Goal: Task Accomplishment & Management: Use online tool/utility

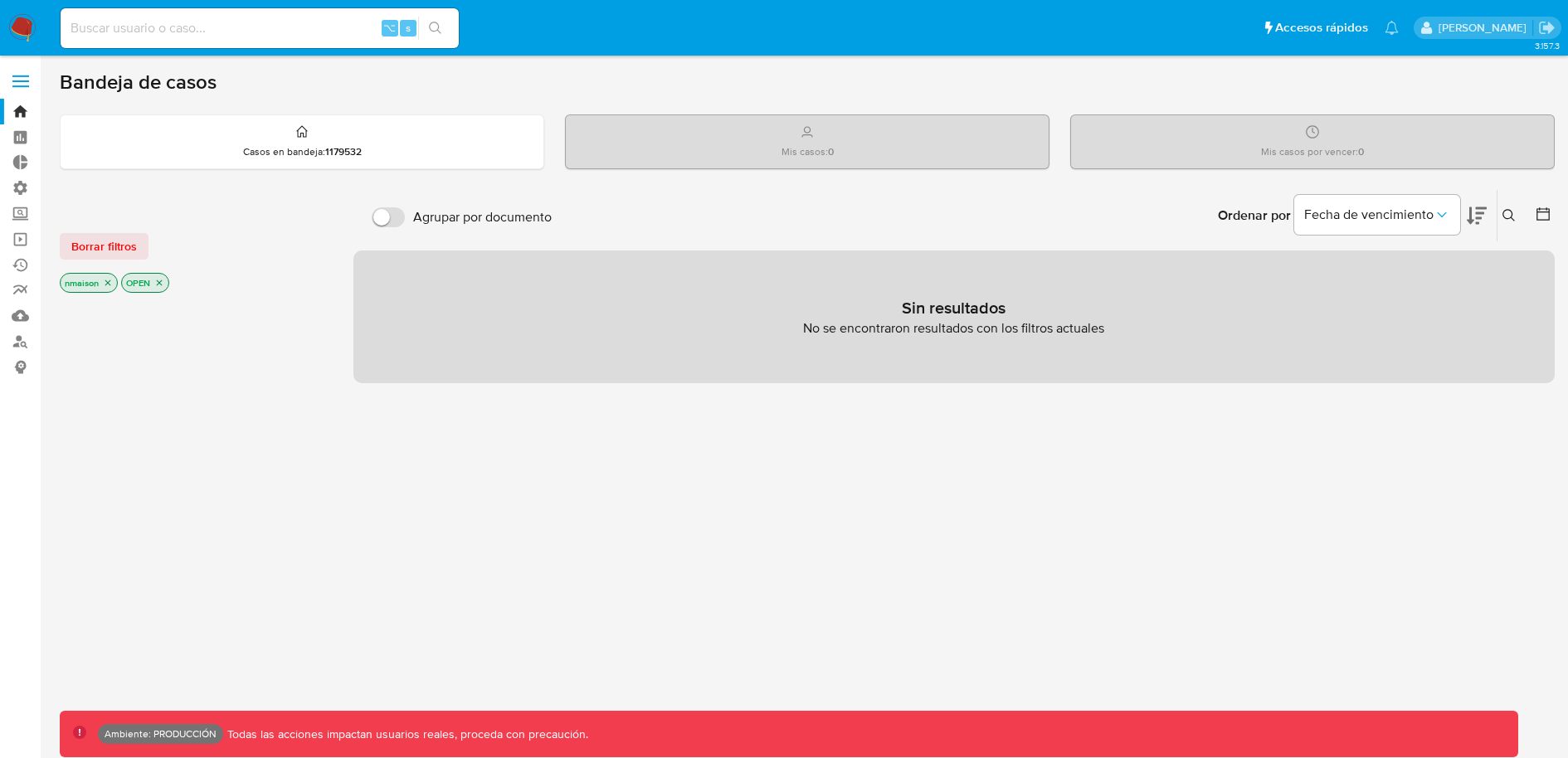
click at [161, 283] on icon "close-filter" at bounding box center [159, 283] width 6 height 6
click at [109, 282] on icon "close-filter" at bounding box center [108, 285] width 6 height 6
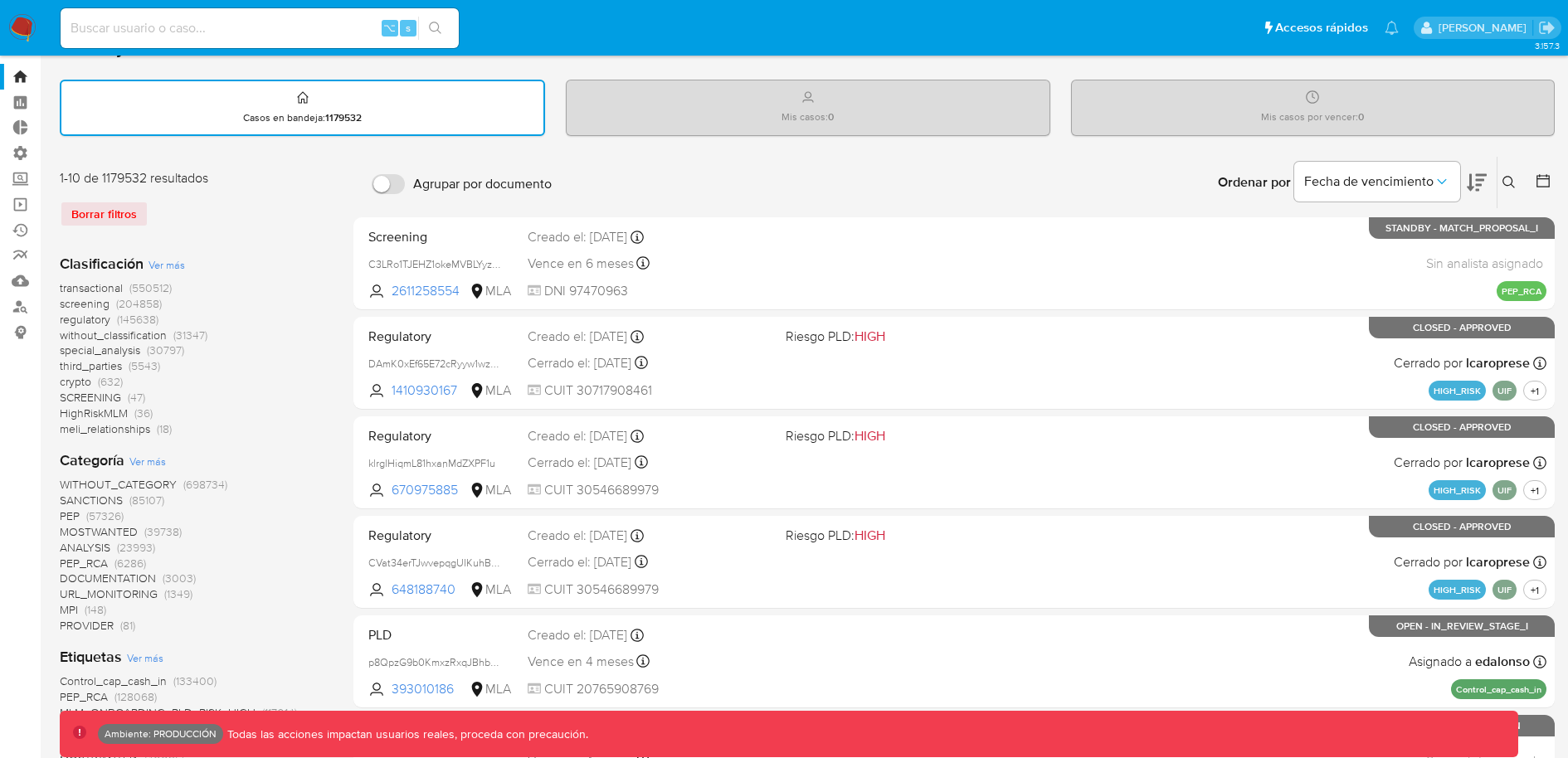
scroll to position [39, 0]
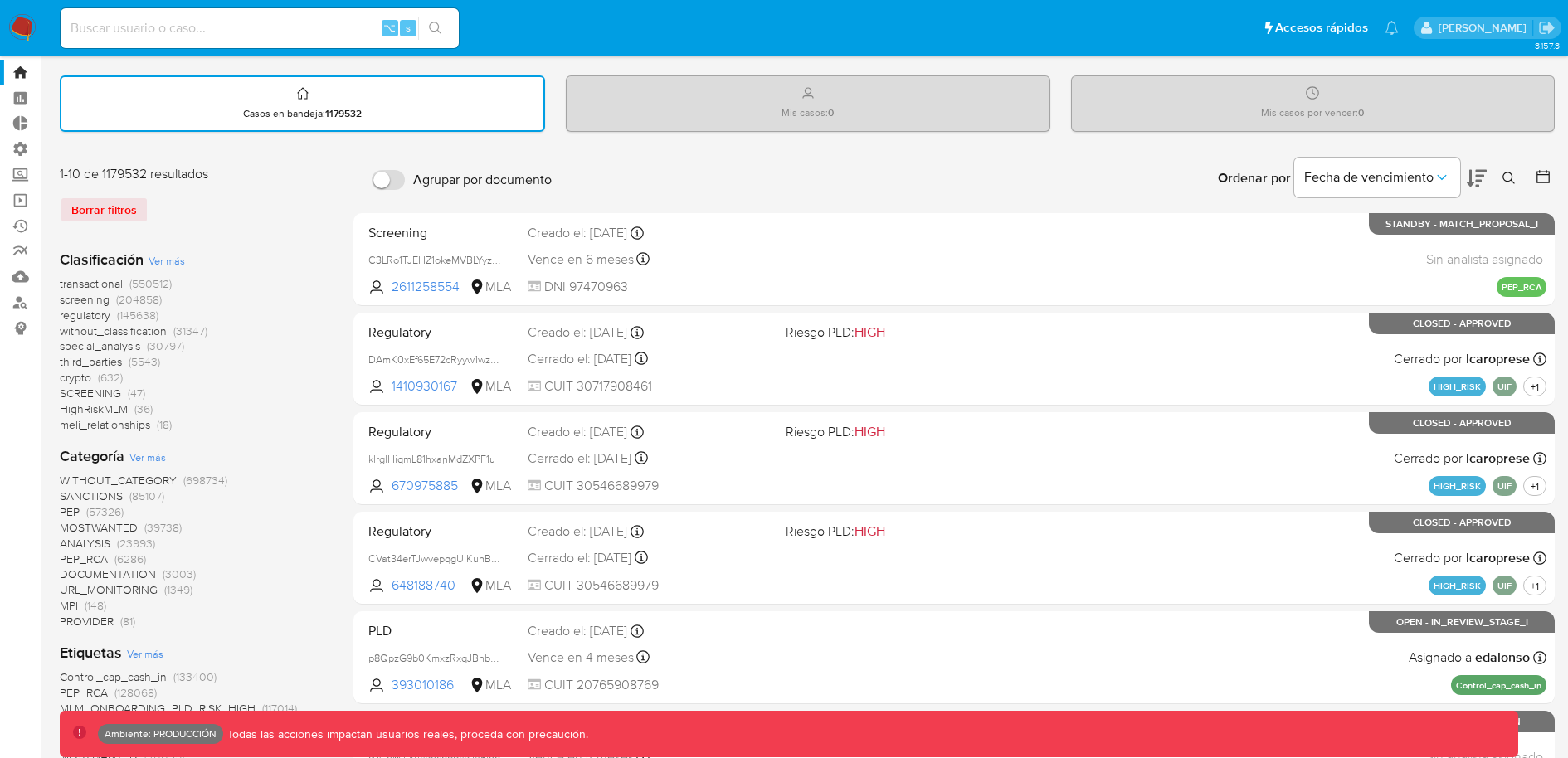
click at [90, 298] on span "screening" at bounding box center [85, 299] width 50 height 16
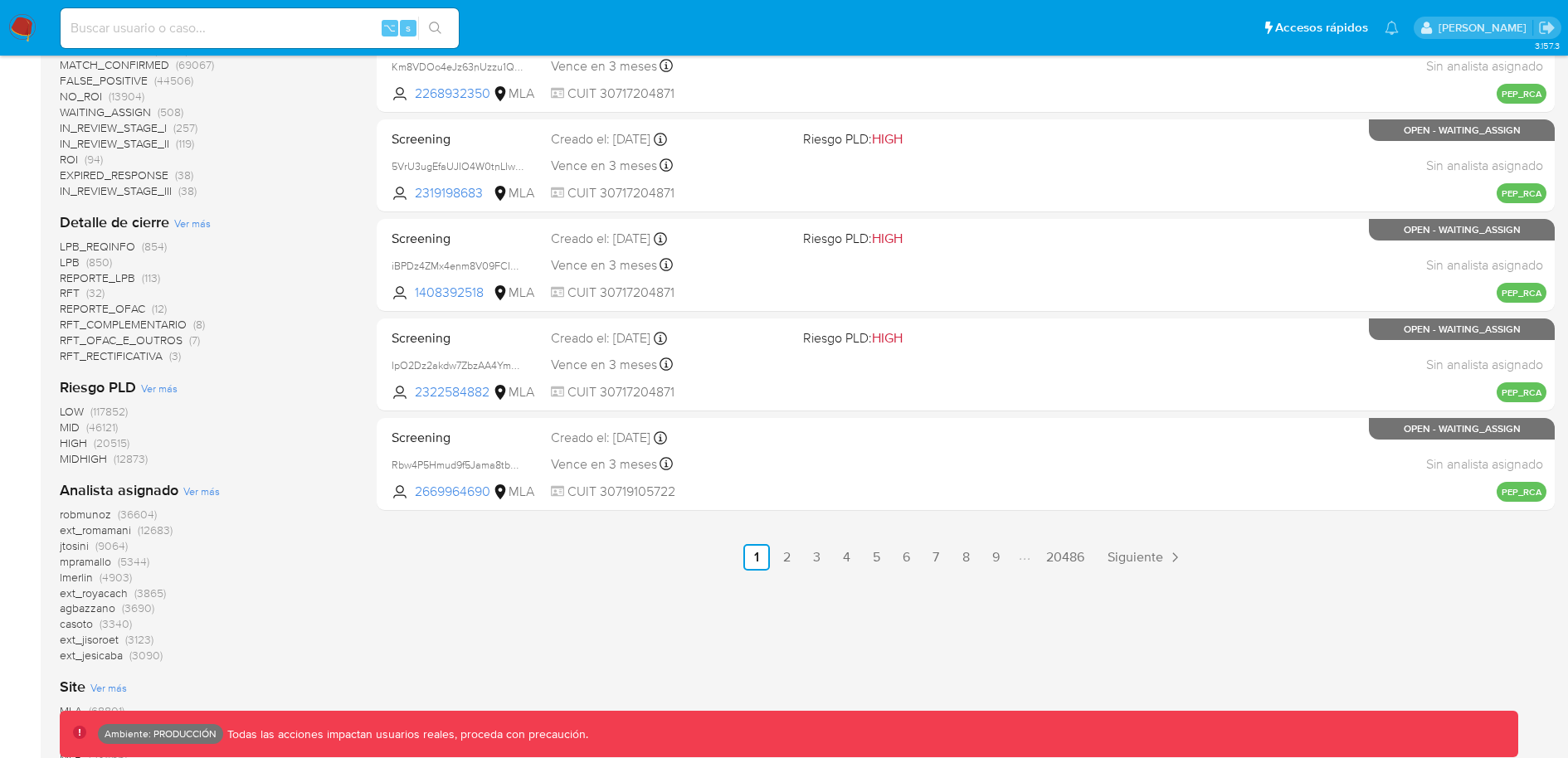
scroll to position [734, 0]
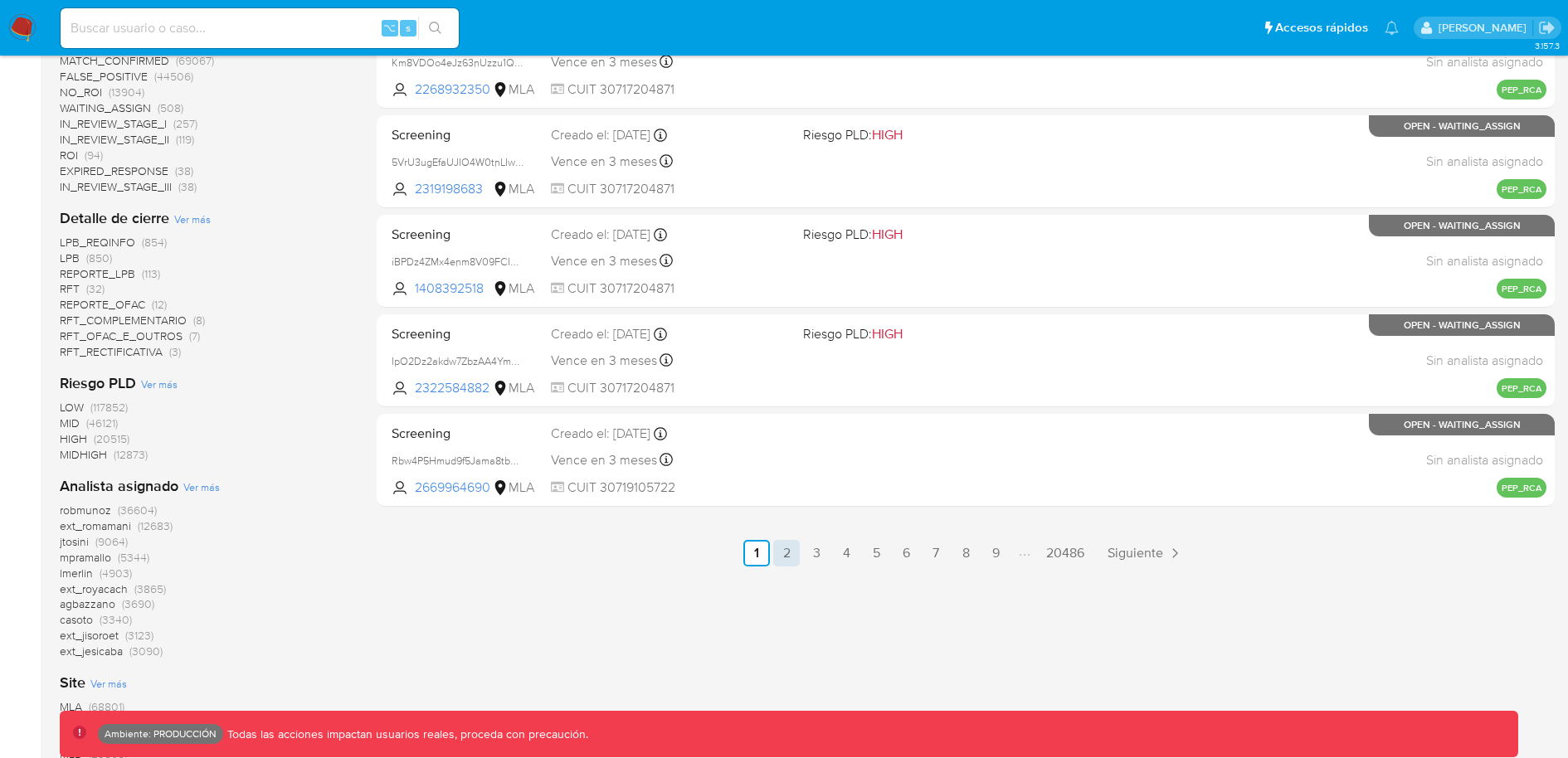
click at [790, 553] on link "2" at bounding box center [786, 553] width 26 height 26
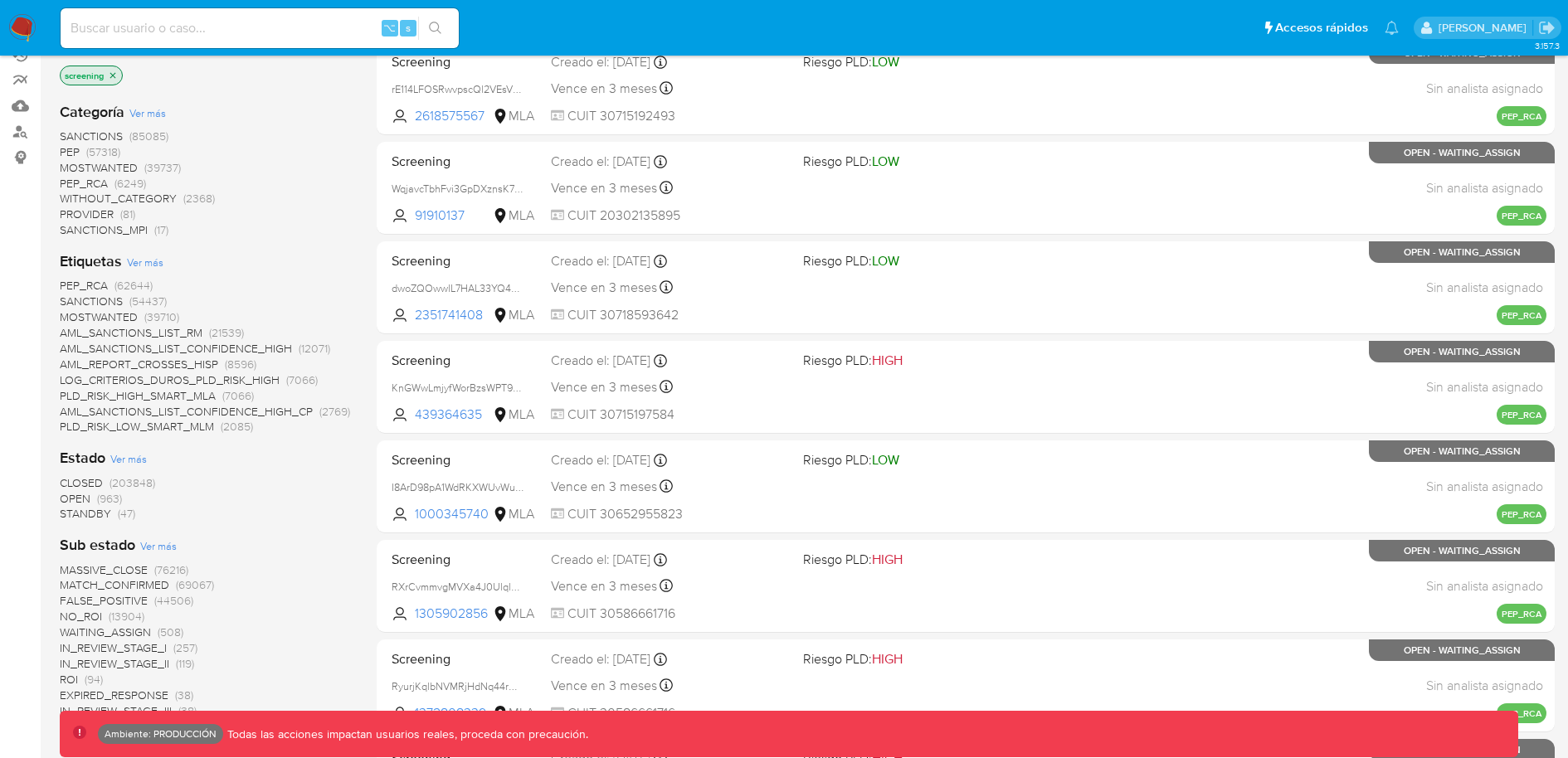
scroll to position [213, 0]
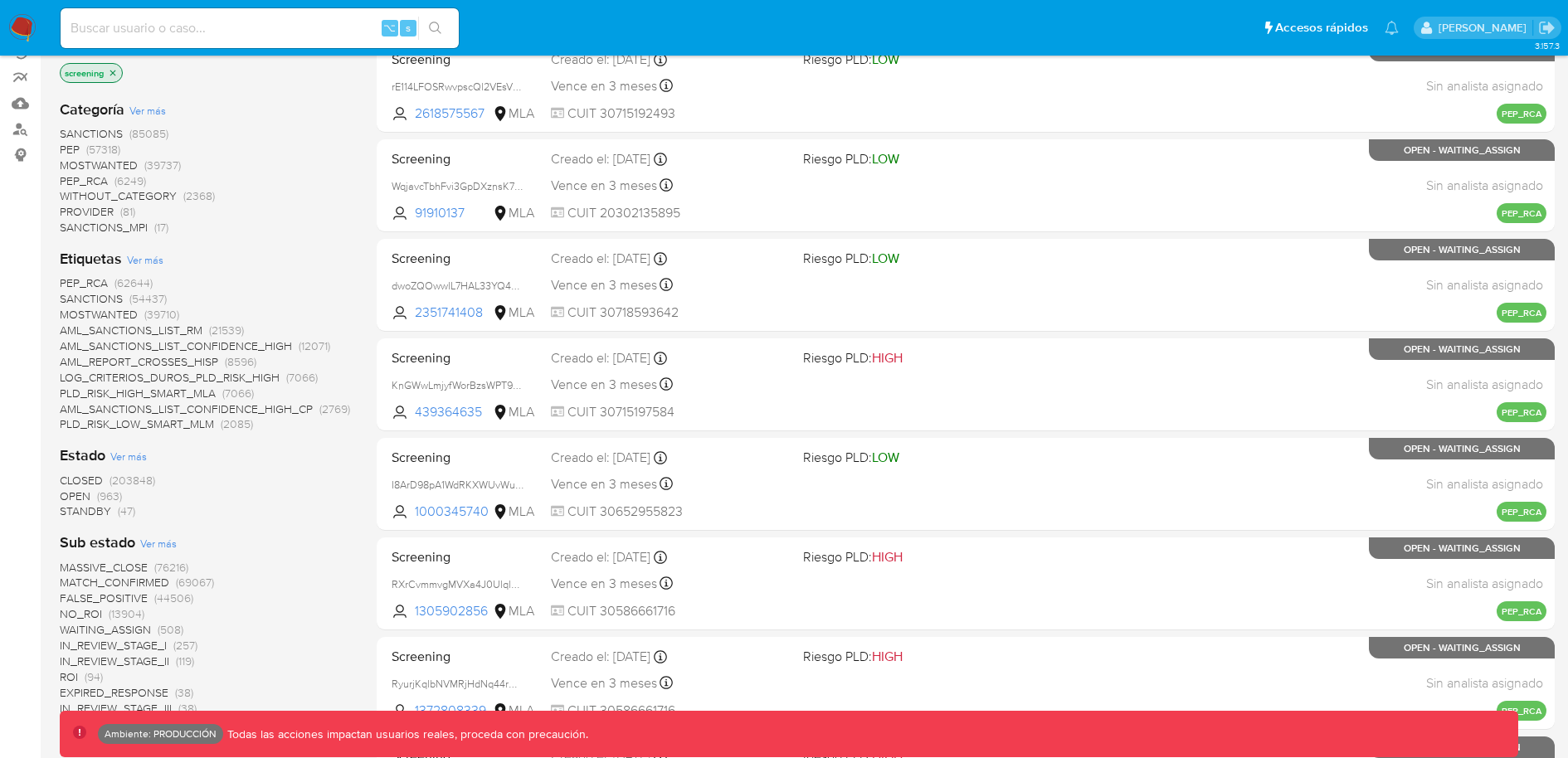
click at [86, 479] on span "CLOSED" at bounding box center [81, 479] width 43 height 16
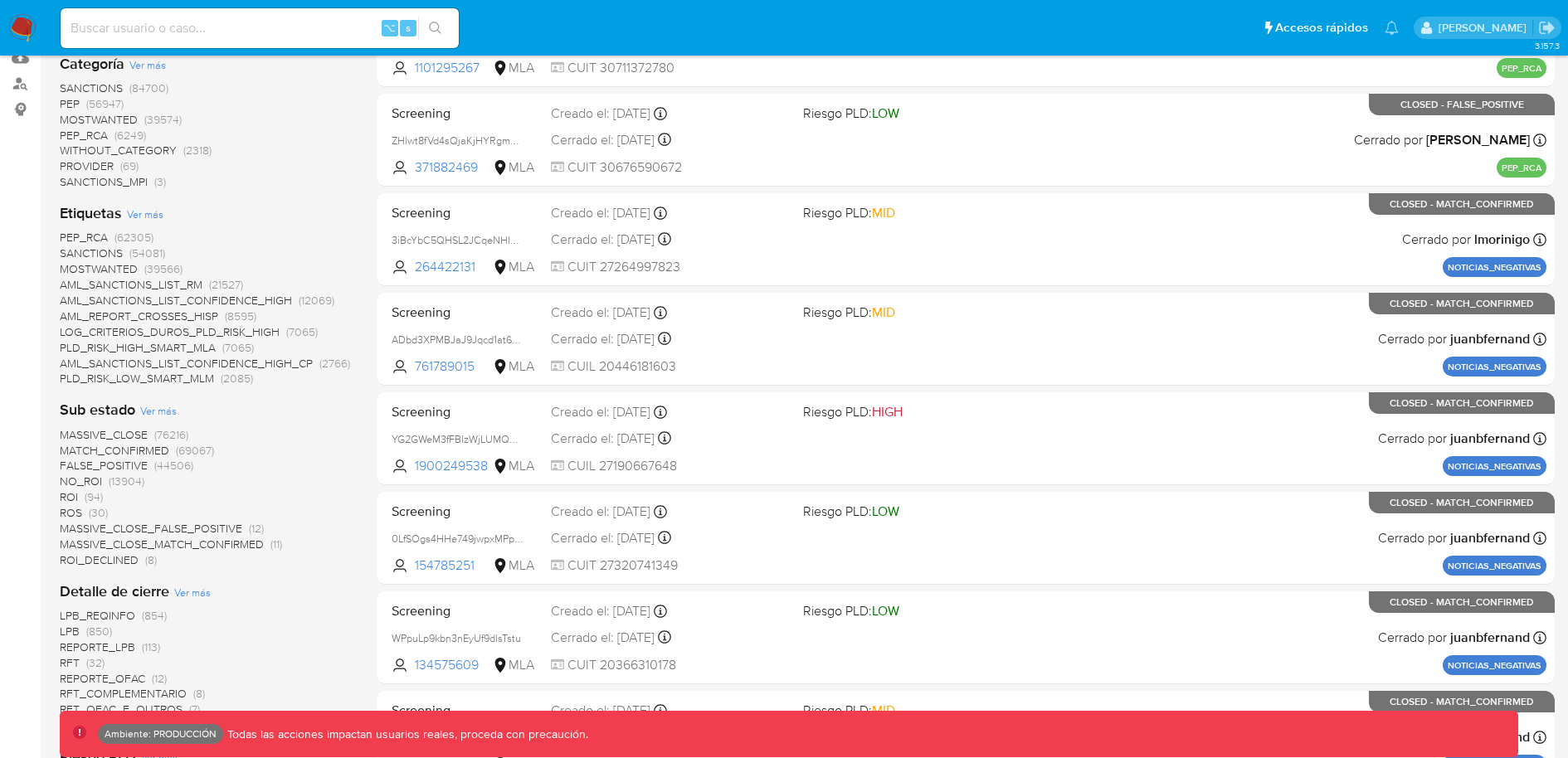
scroll to position [217, 0]
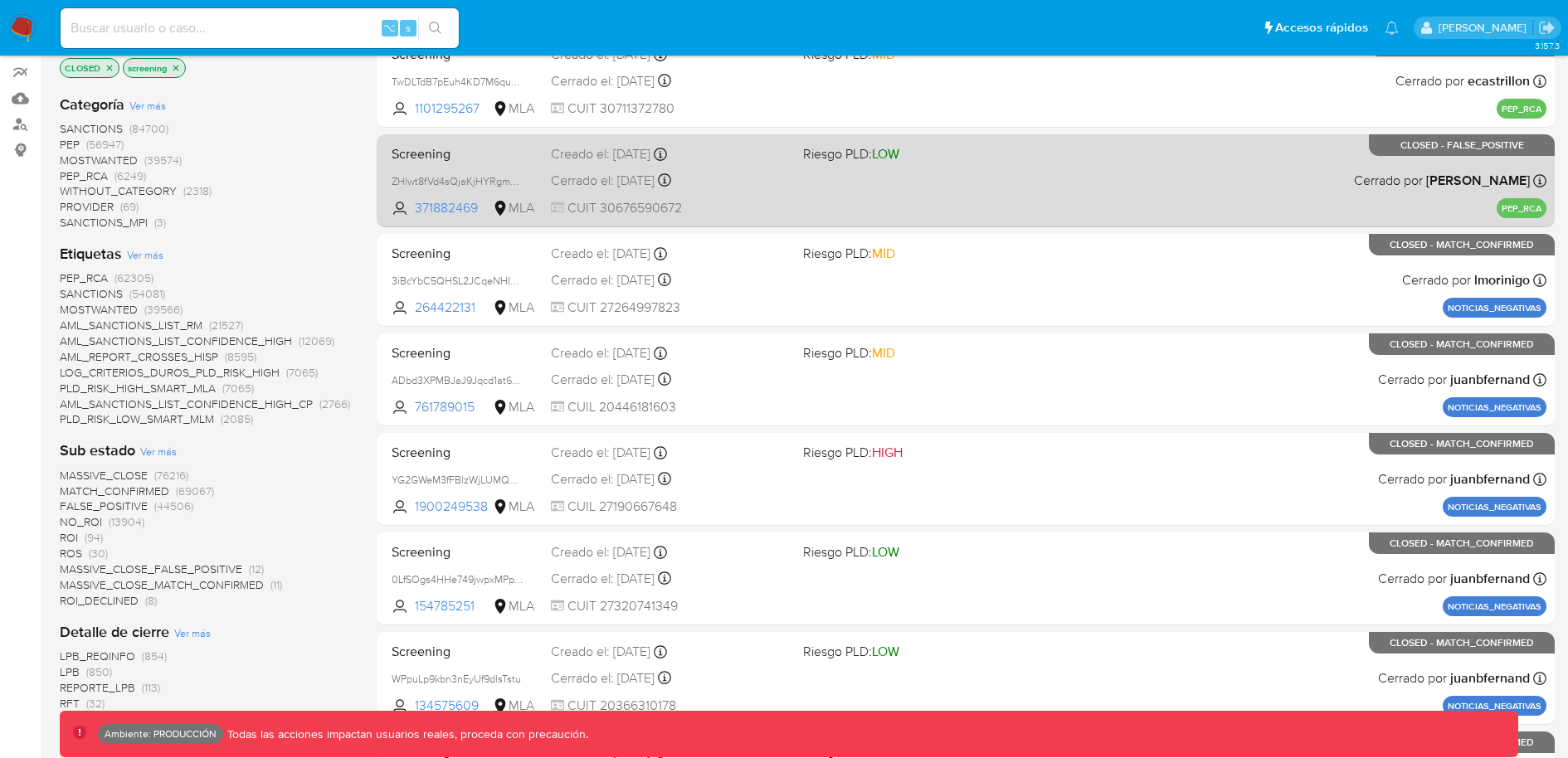
click at [815, 161] on span "Riesgo PLD: LOW" at bounding box center [851, 153] width 97 height 18
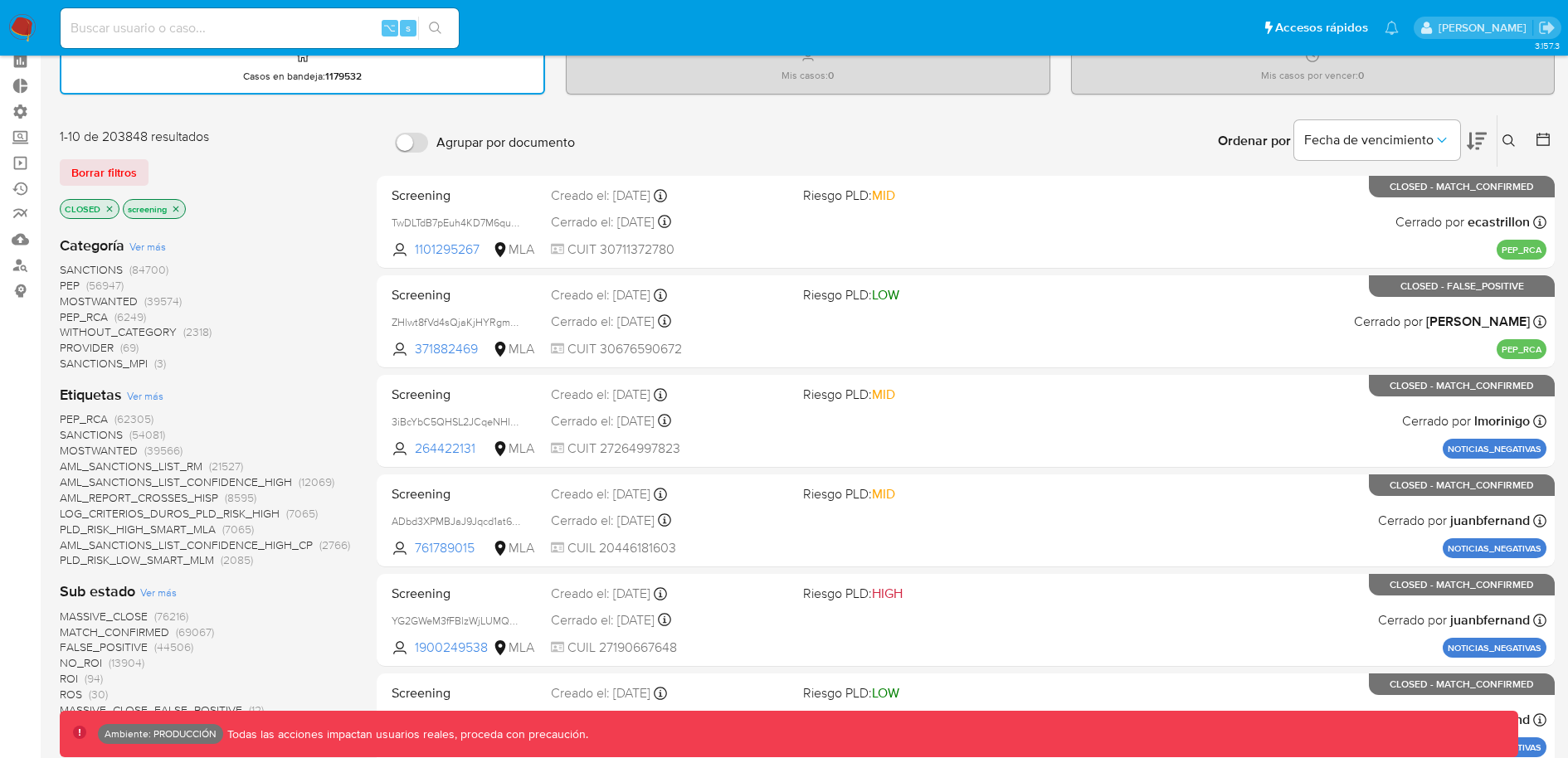
scroll to position [72, 0]
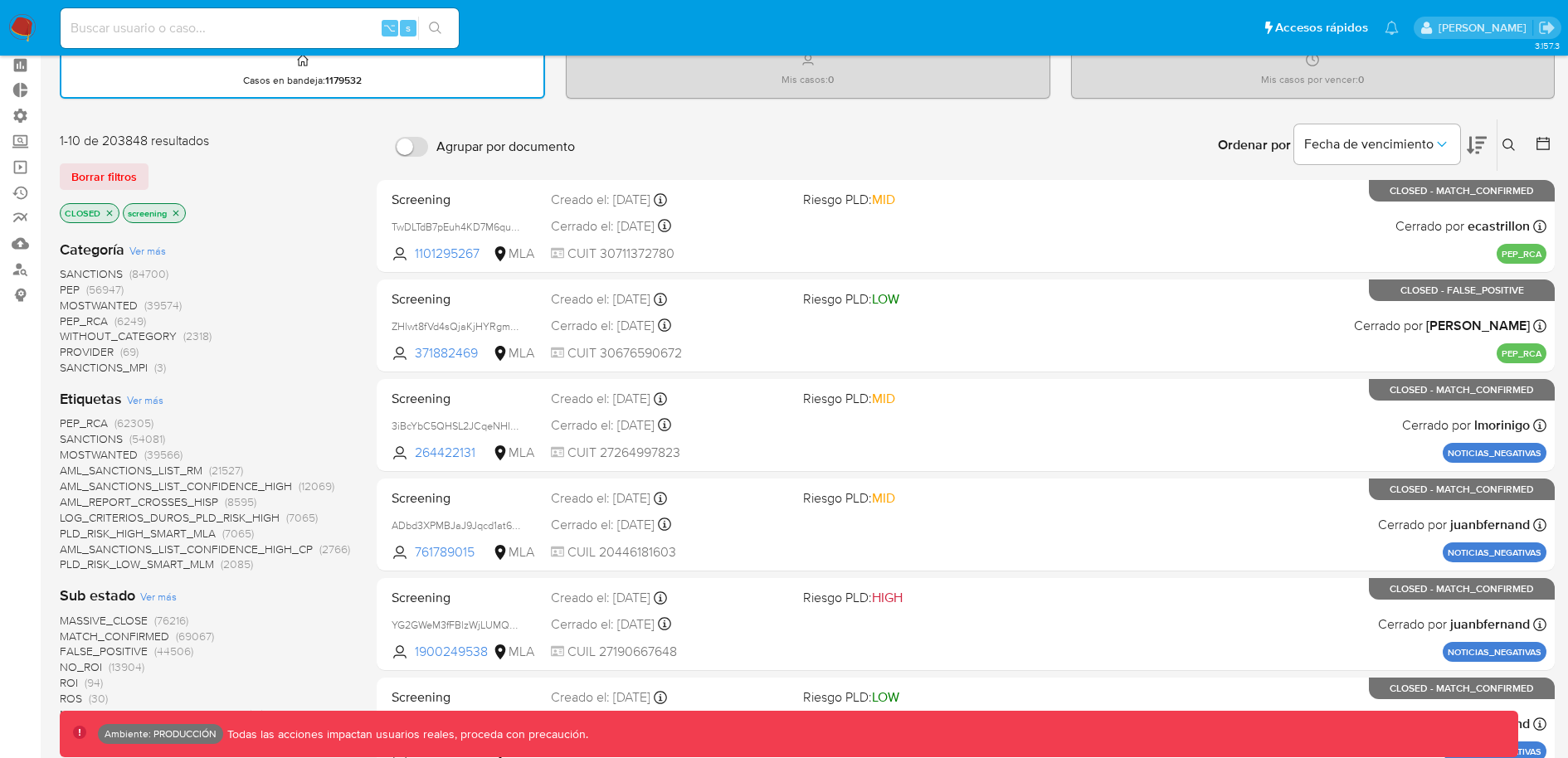
click at [172, 209] on icon "close-filter" at bounding box center [176, 214] width 10 height 10
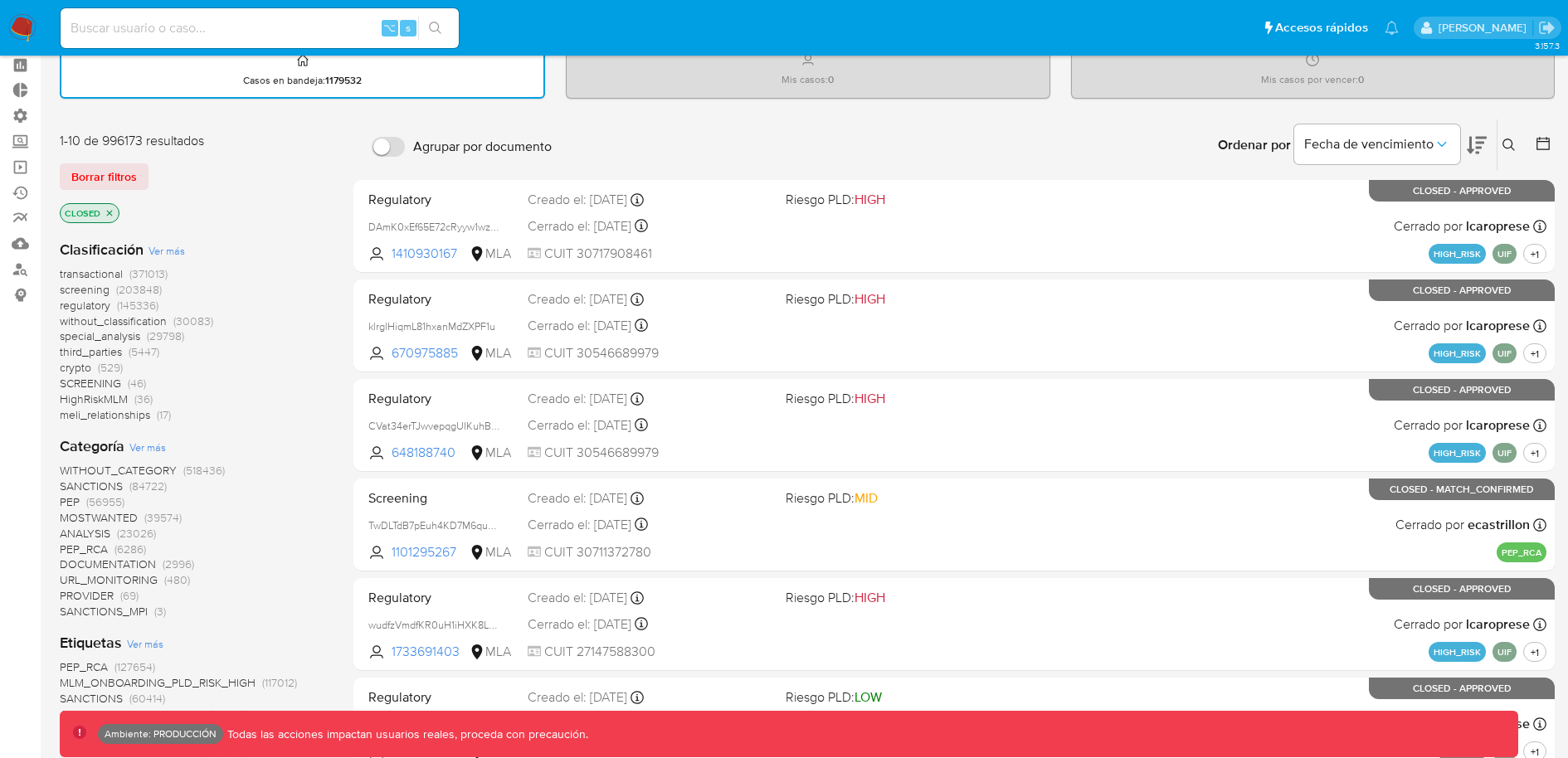
click at [108, 209] on icon "close-filter" at bounding box center [109, 214] width 10 height 10
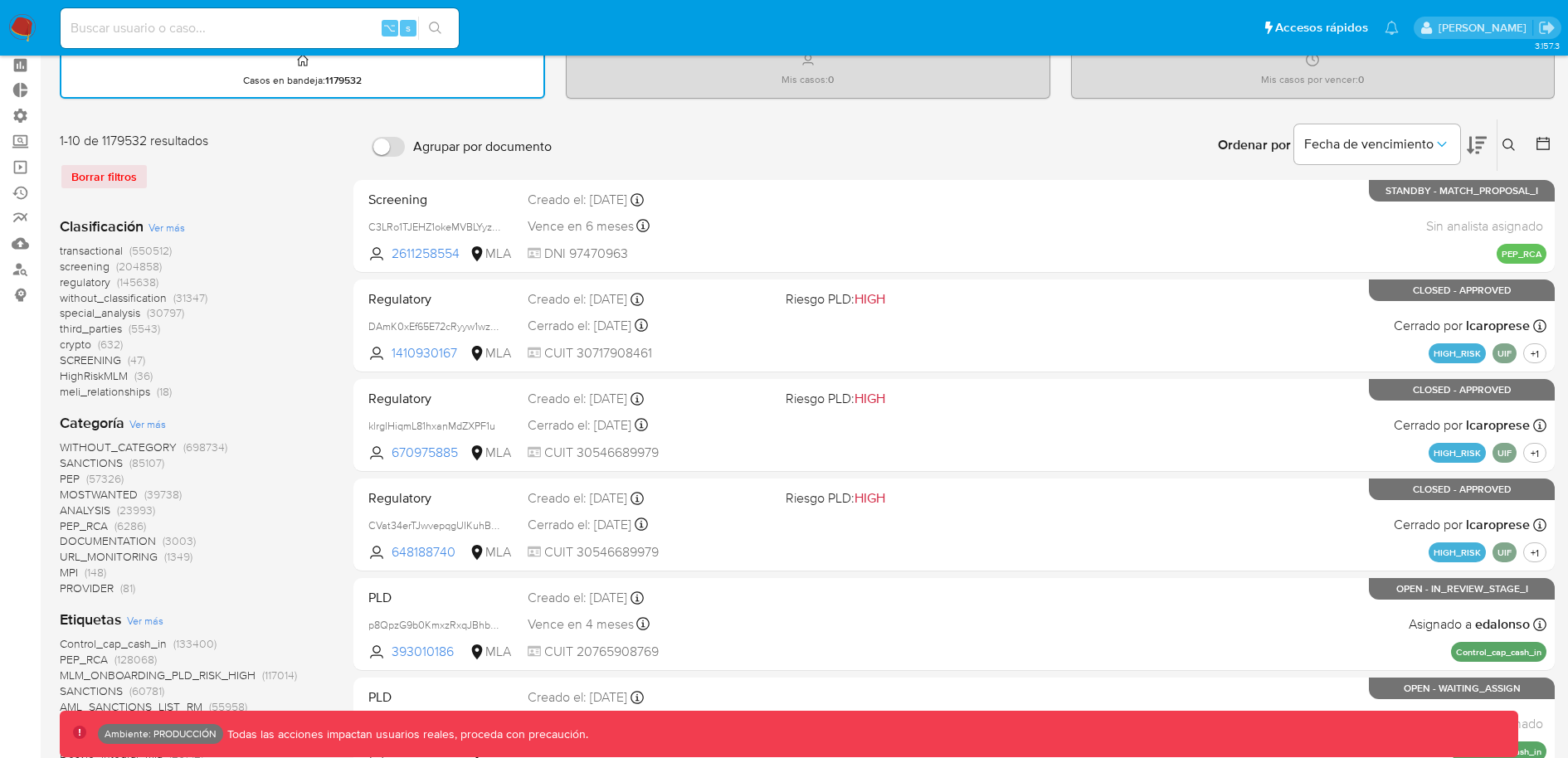
click at [105, 266] on span "screening" at bounding box center [85, 266] width 50 height 16
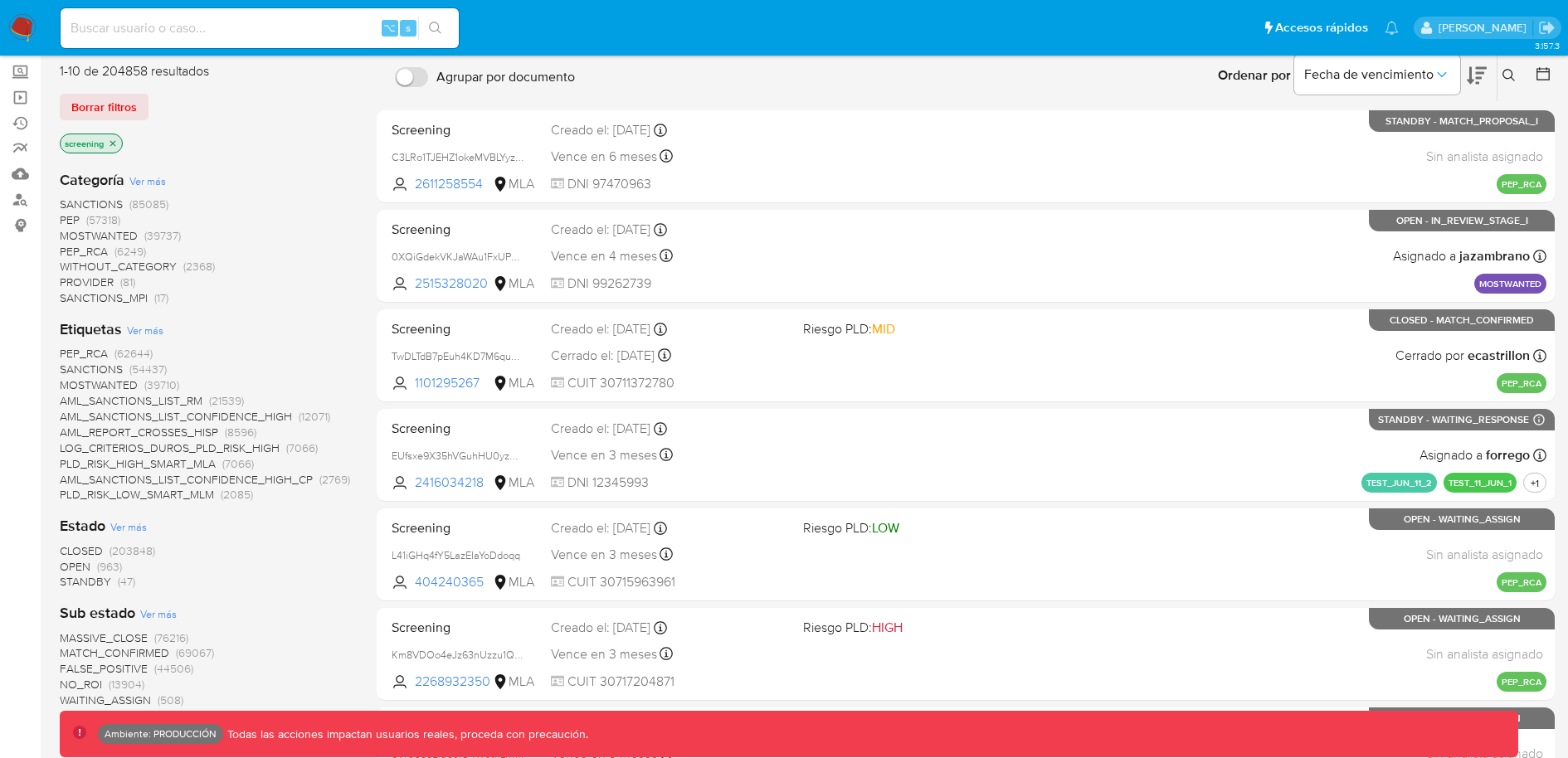
scroll to position [145, 0]
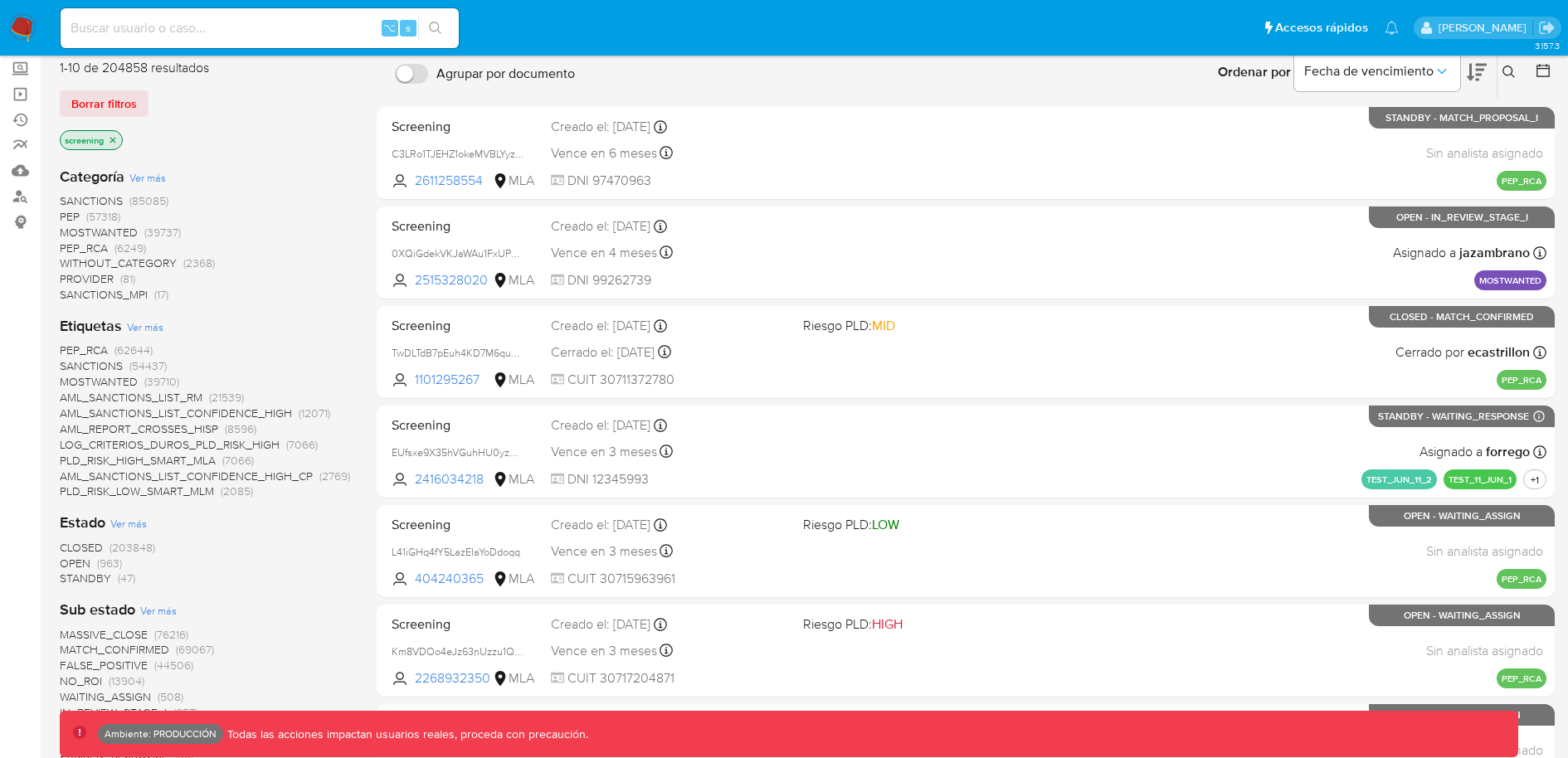
click at [103, 195] on span "SANCTIONS" at bounding box center [91, 200] width 63 height 16
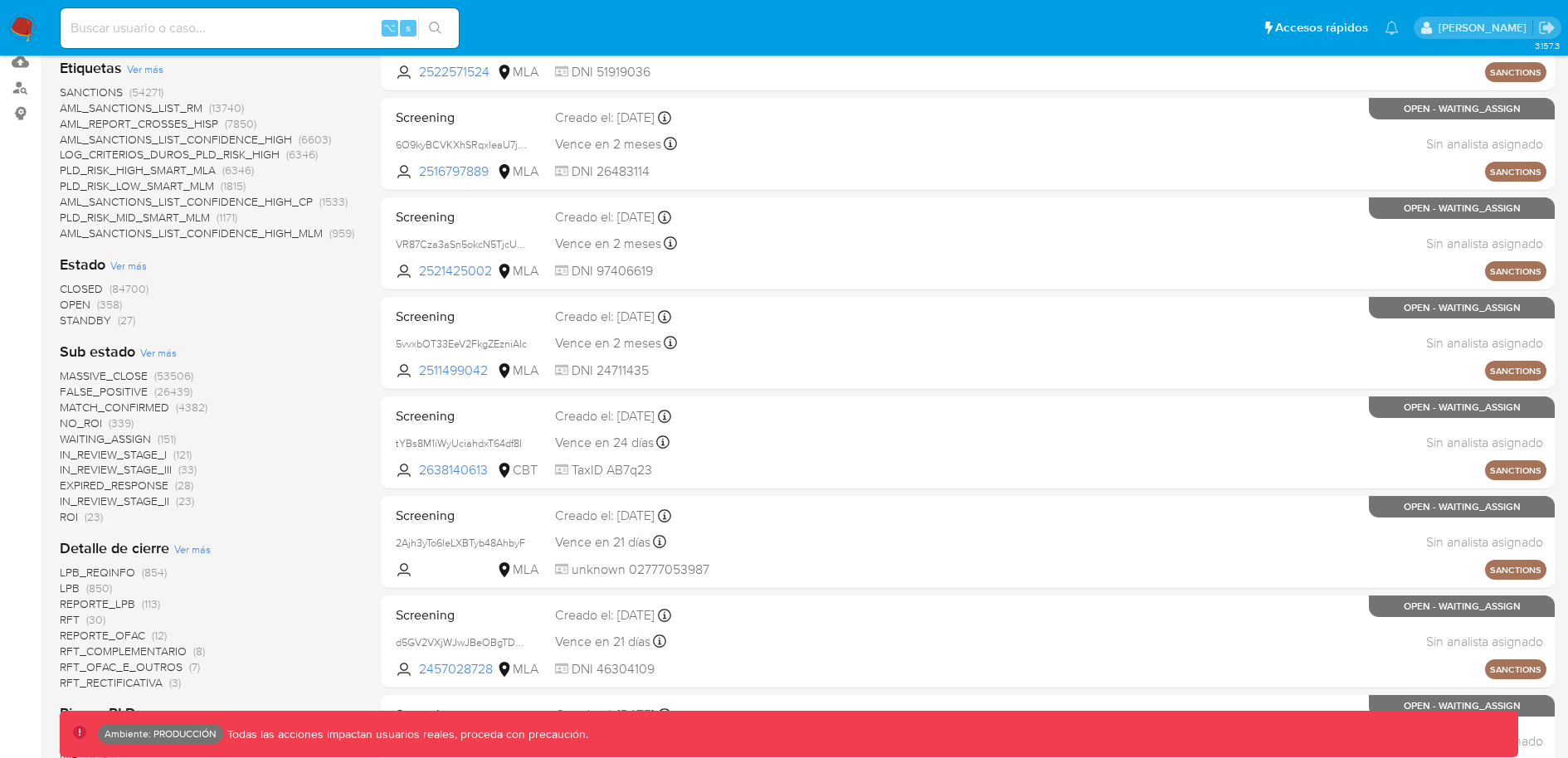
scroll to position [261, 0]
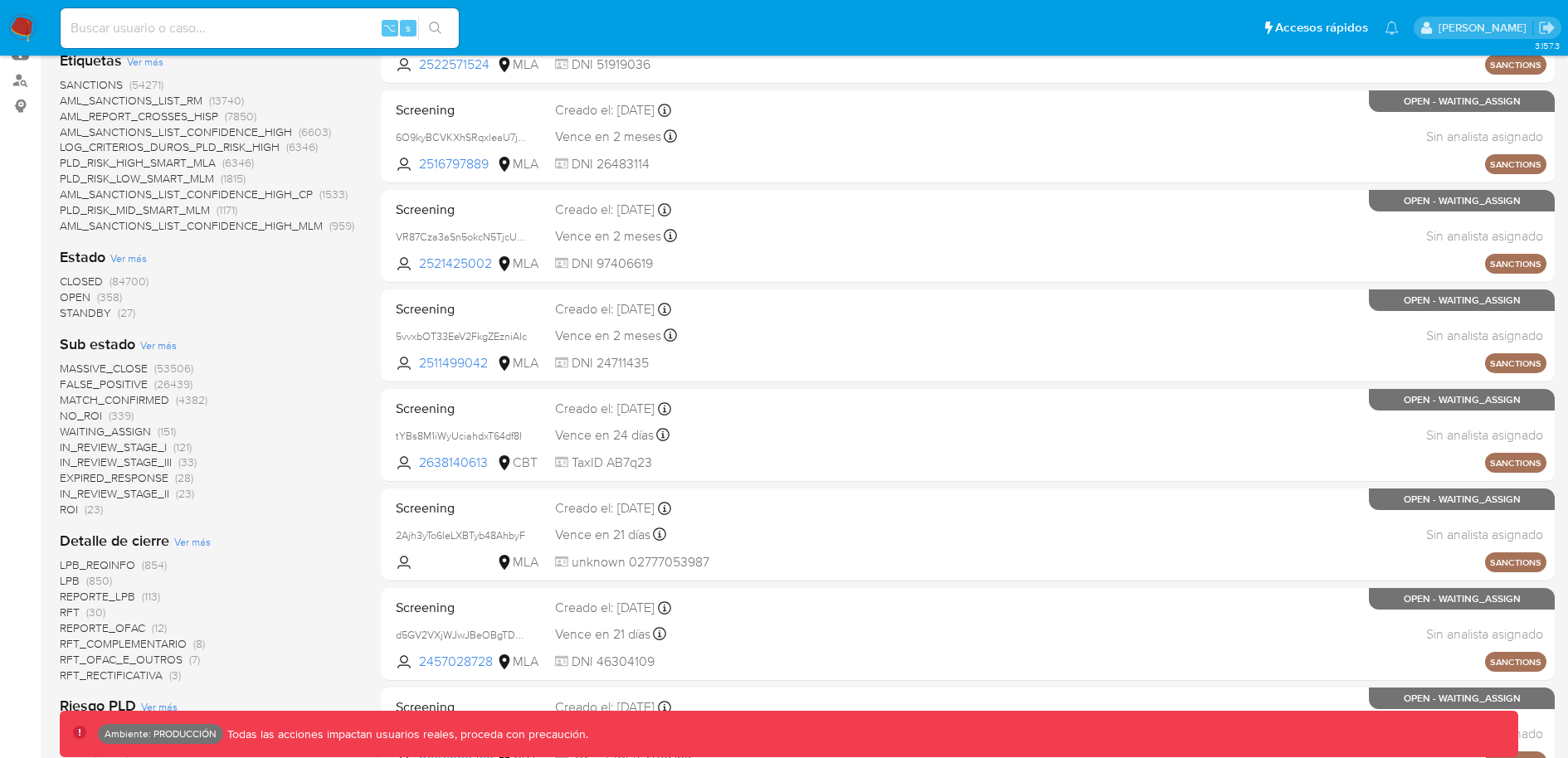
click at [93, 275] on span "CLOSED" at bounding box center [81, 280] width 43 height 16
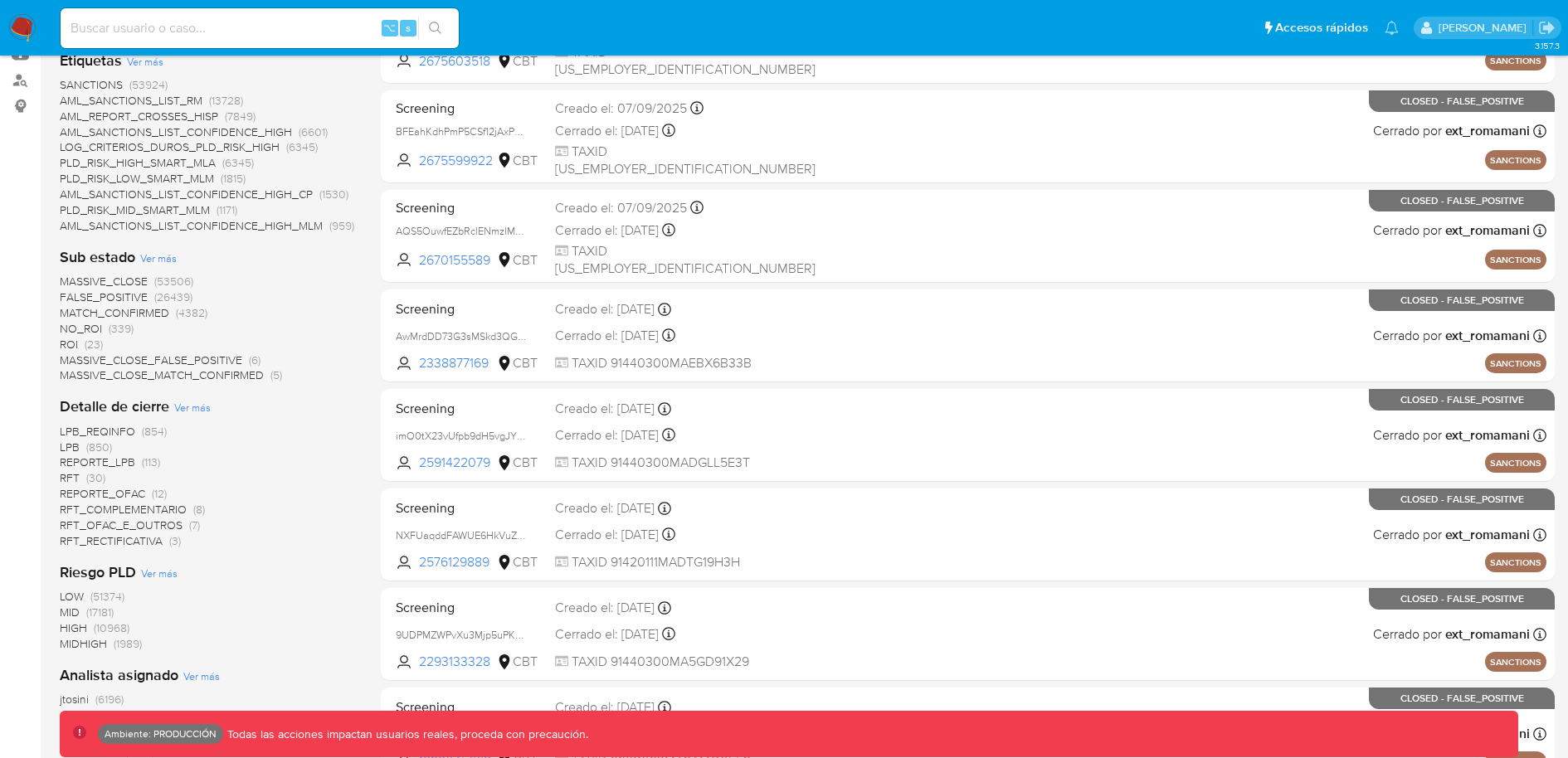
click at [130, 297] on span "FALSE_POSITIVE" at bounding box center [103, 297] width 88 height 16
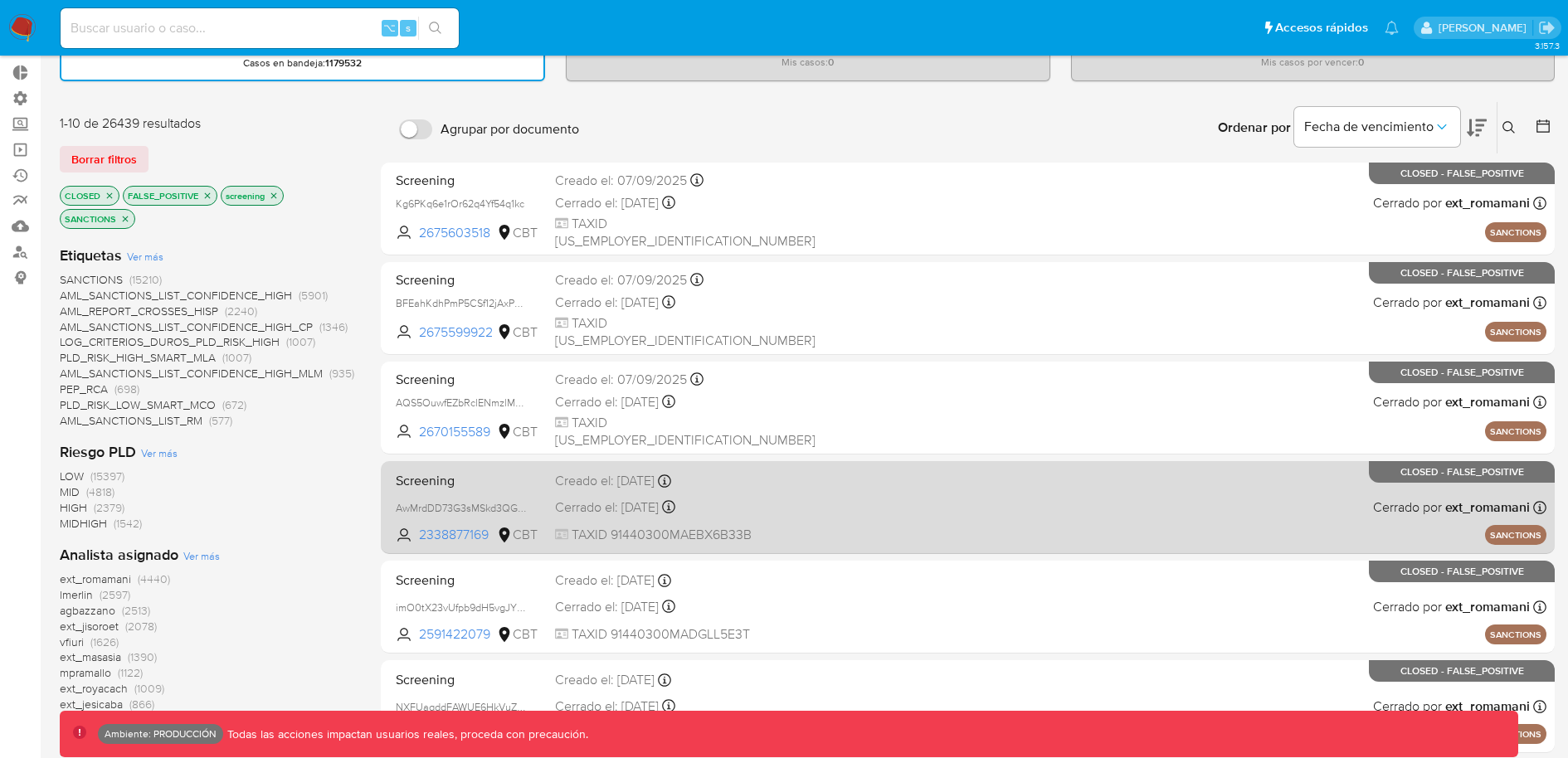
scroll to position [85, 0]
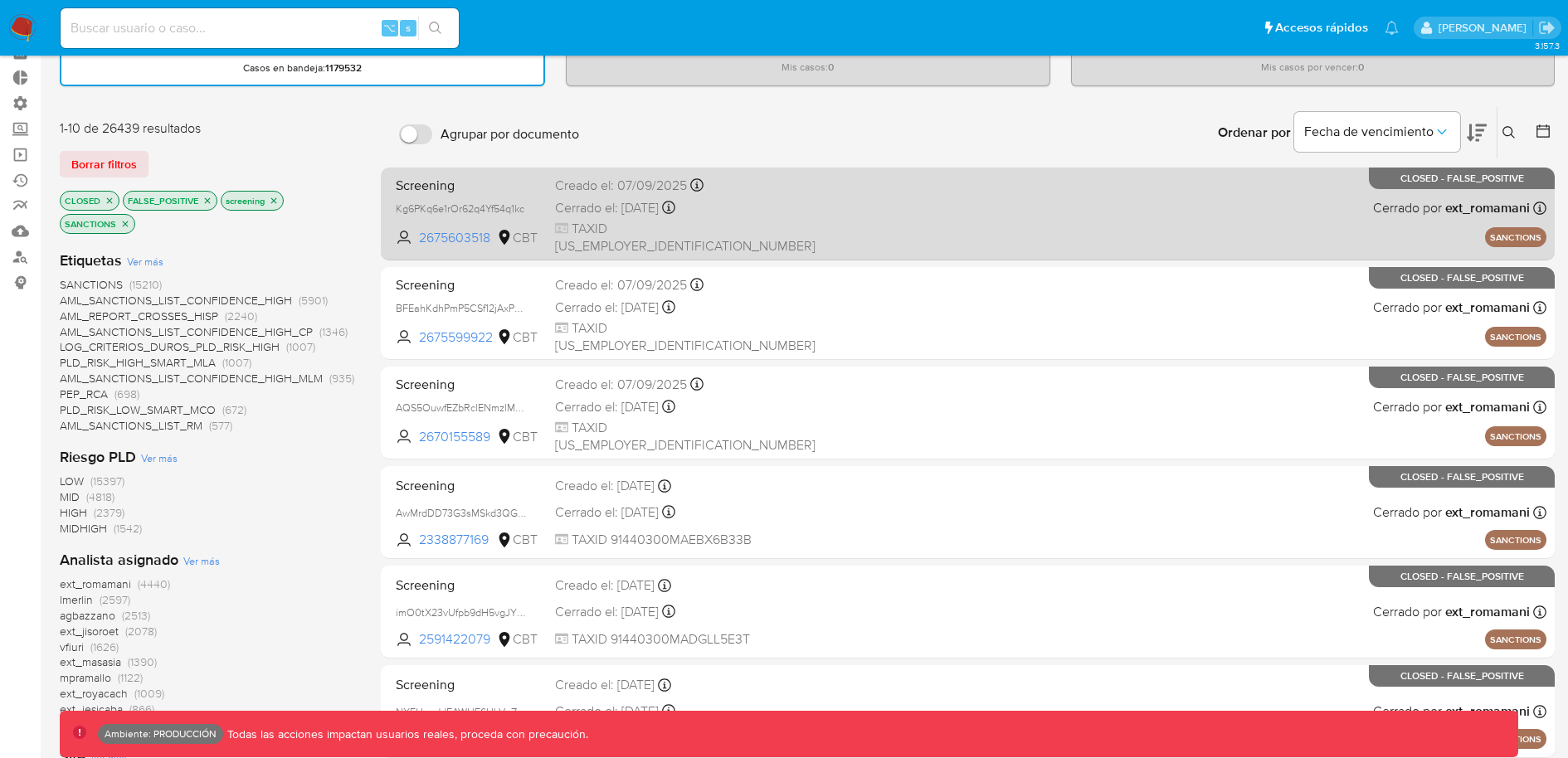
click at [766, 242] on span "TAXID [US_EMPLOYER_IDENTIFICATION_NUMBER]" at bounding box center [685, 238] width 261 height 36
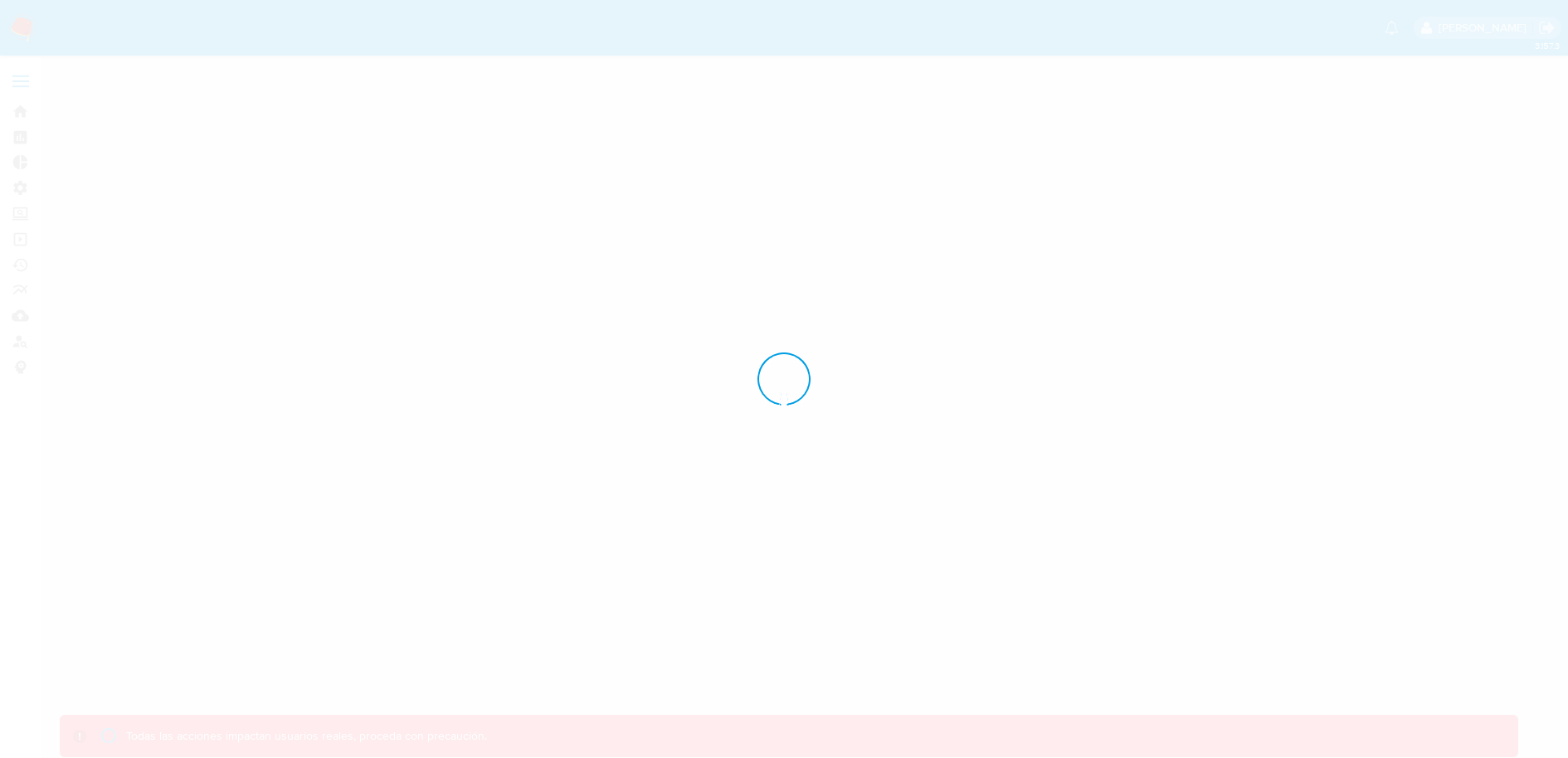
click at [672, 49] on div at bounding box center [784, 379] width 1568 height 758
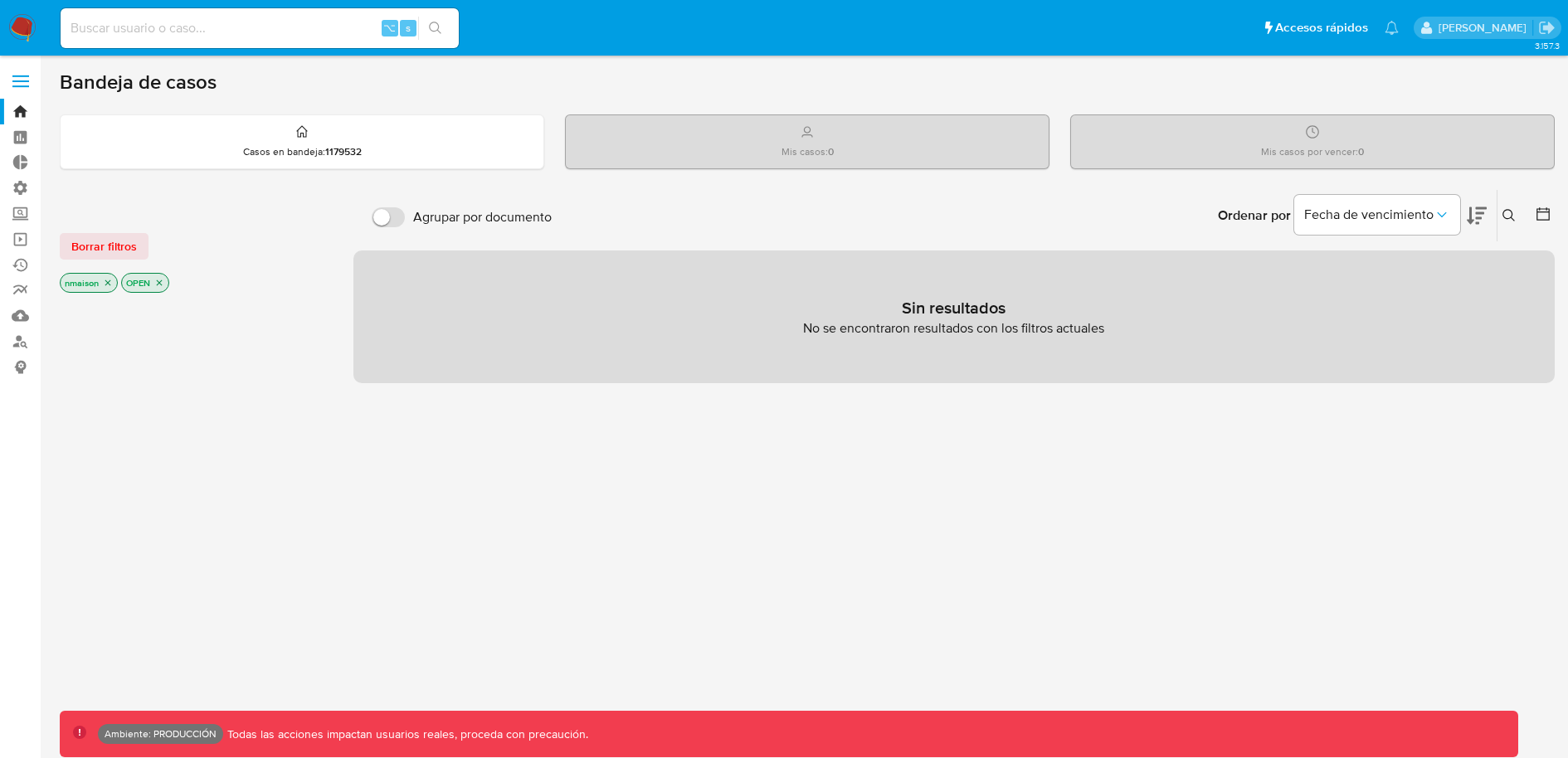
click at [158, 280] on icon "close-filter" at bounding box center [159, 283] width 6 height 6
click at [108, 284] on icon "close-filter" at bounding box center [108, 285] width 10 height 10
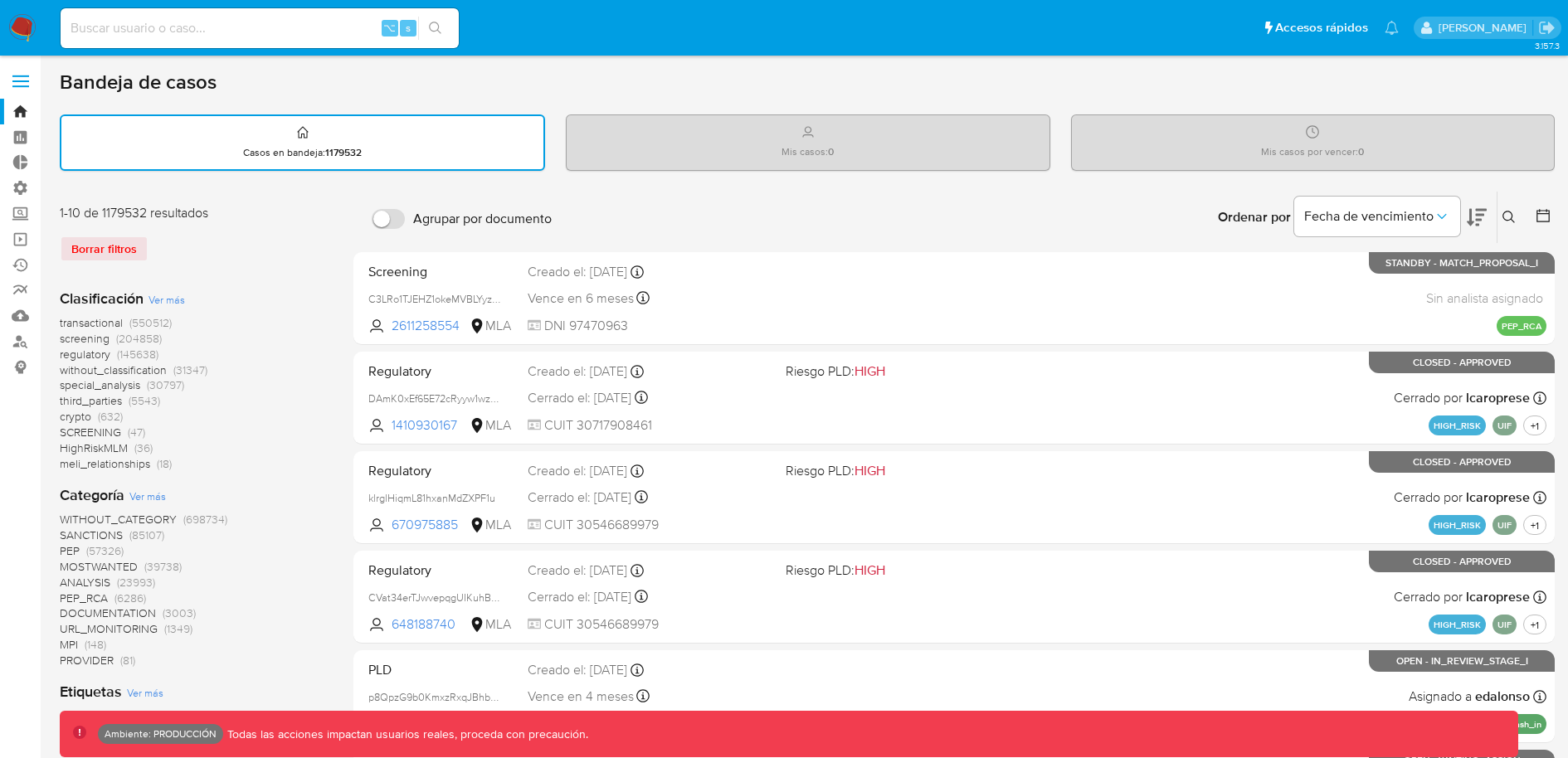
click at [91, 337] on span "screening" at bounding box center [85, 338] width 50 height 16
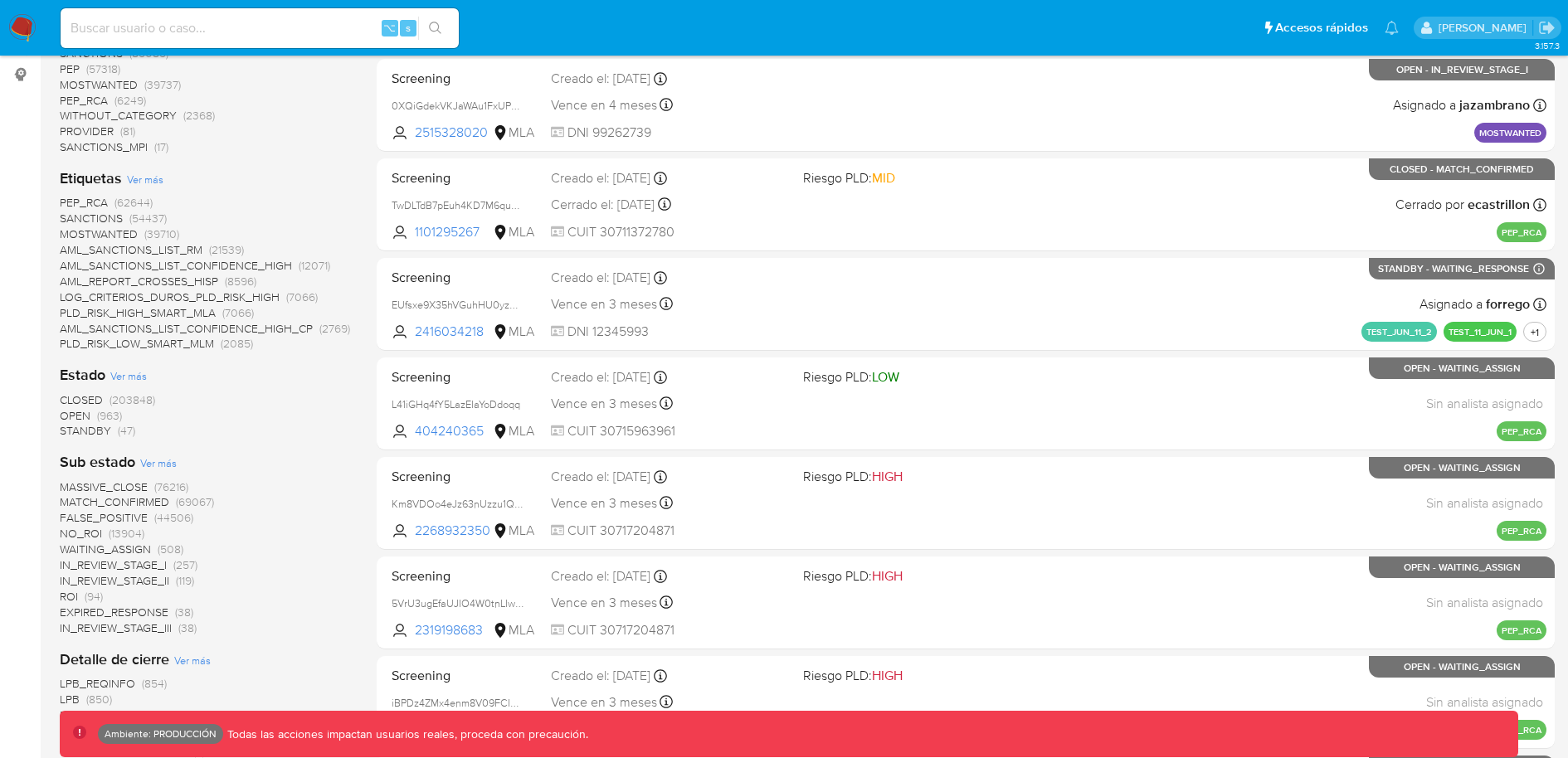
scroll to position [320, 0]
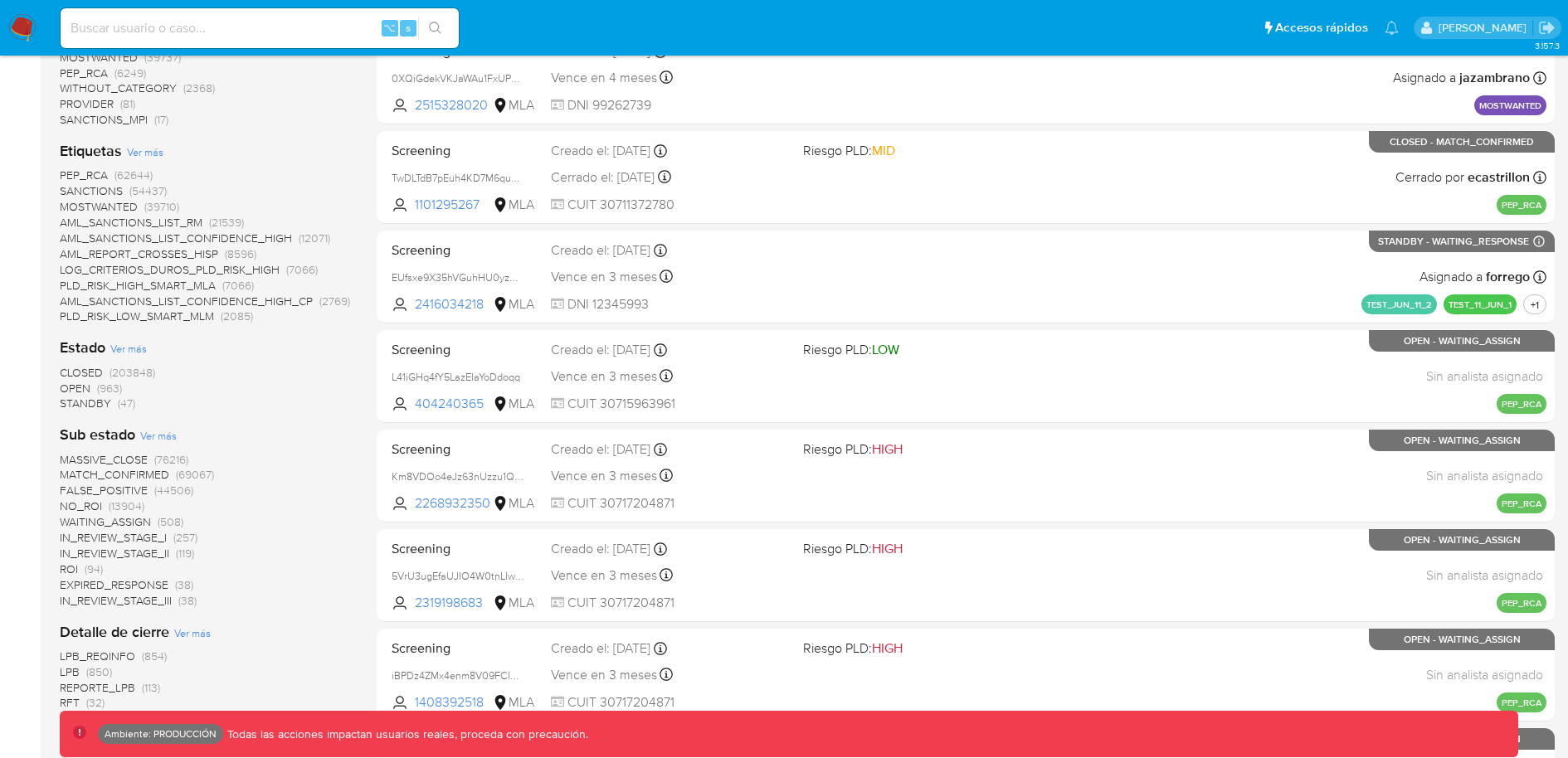
click at [97, 367] on span "CLOSED" at bounding box center [81, 372] width 43 height 16
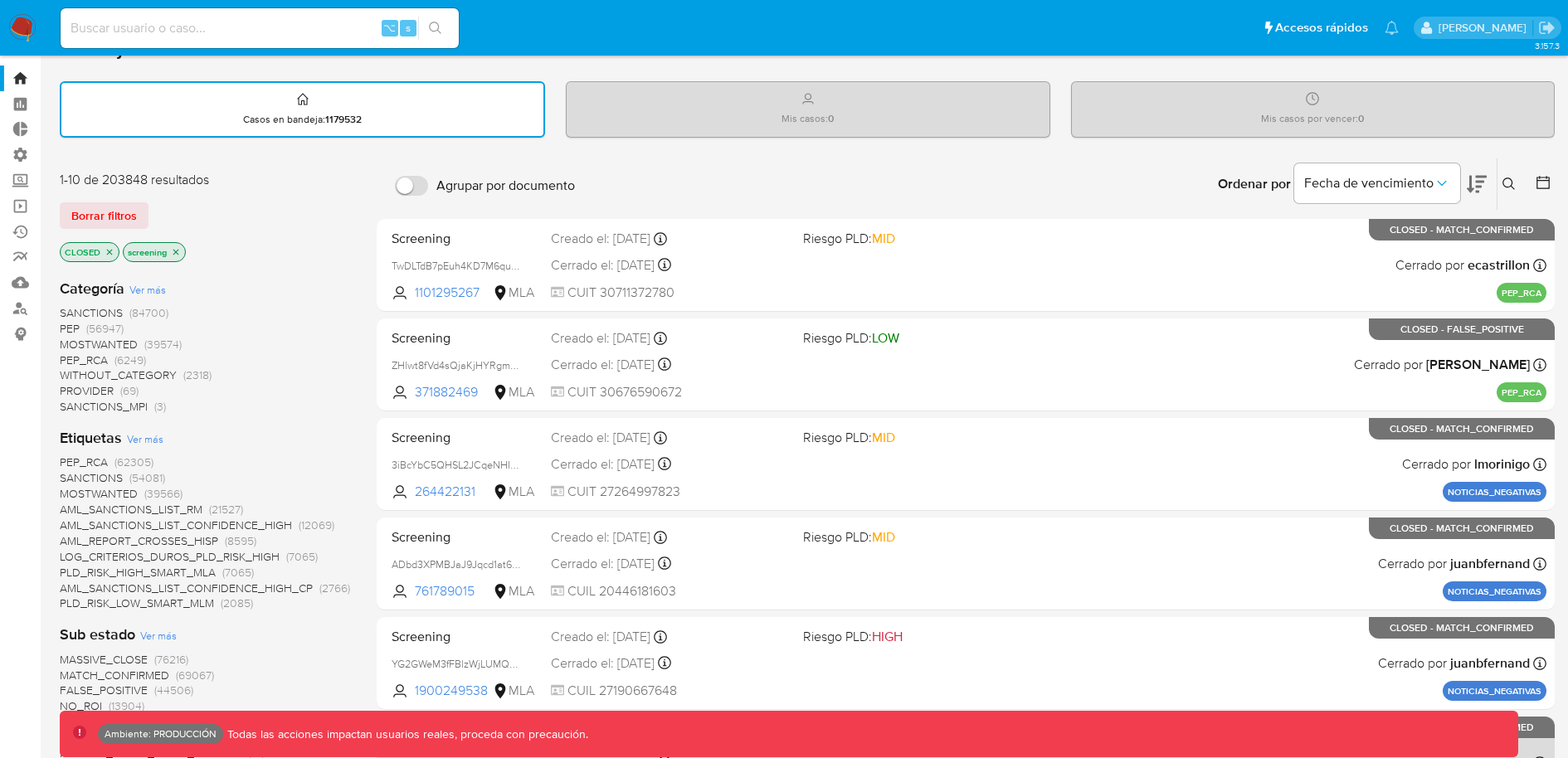
scroll to position [29, 0]
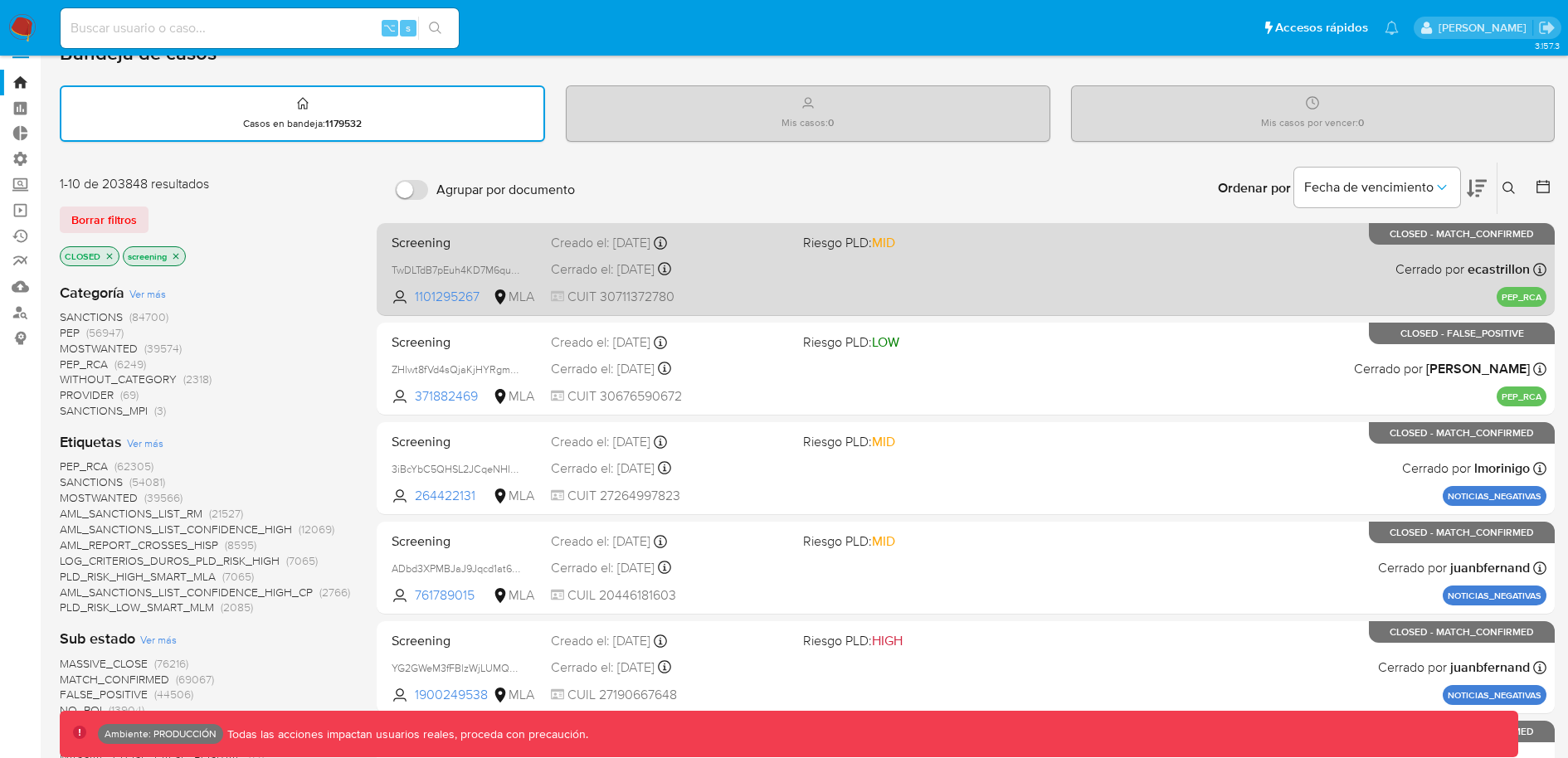
click at [807, 274] on div "Screening TwDLTdB7pEuh4KD7M6qu08NB 1101295267 MLA Riesgo PLD: MID Creado el: 25…" at bounding box center [965, 269] width 1161 height 84
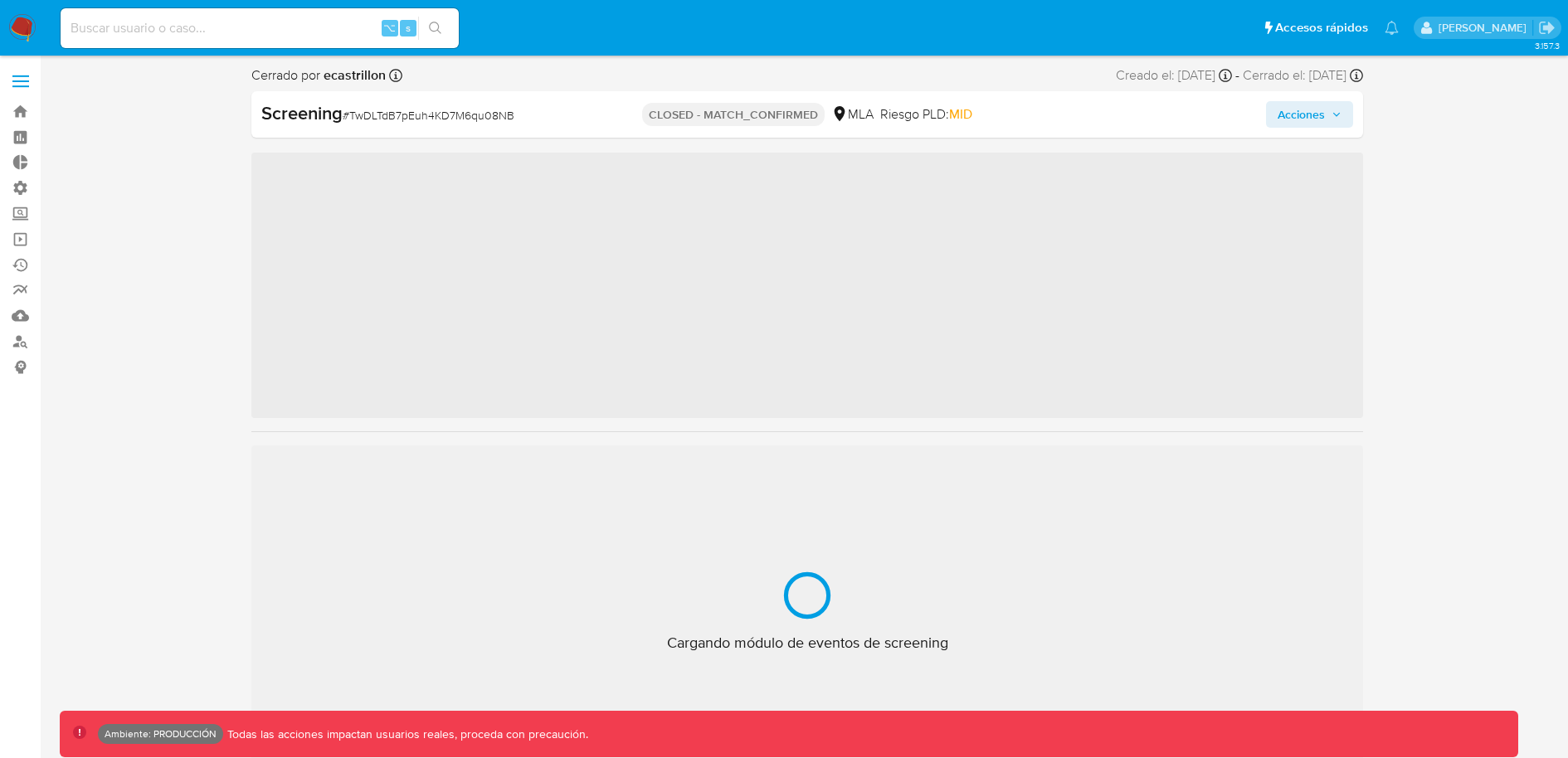
scroll to position [780, 0]
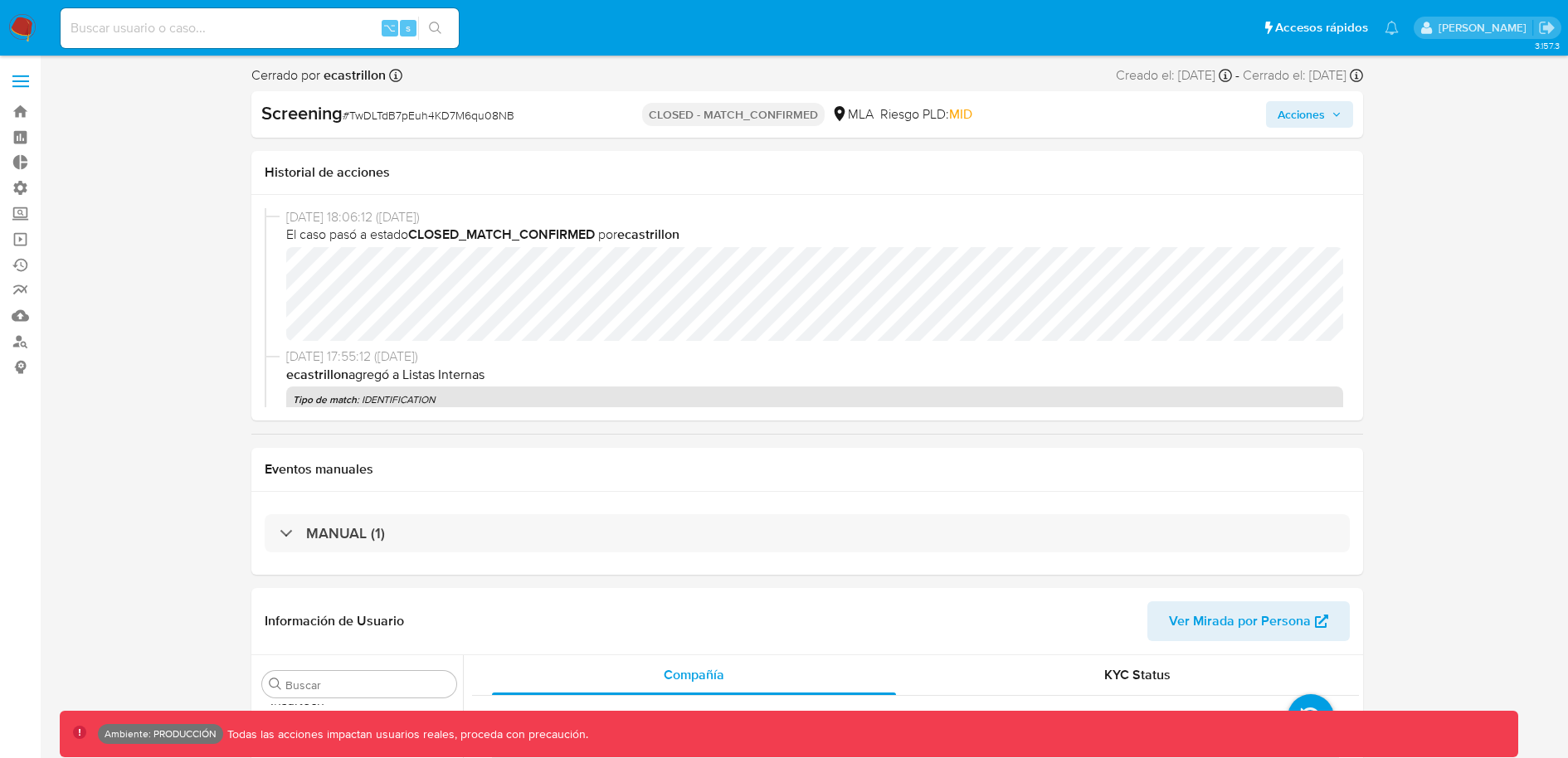
select select "10"
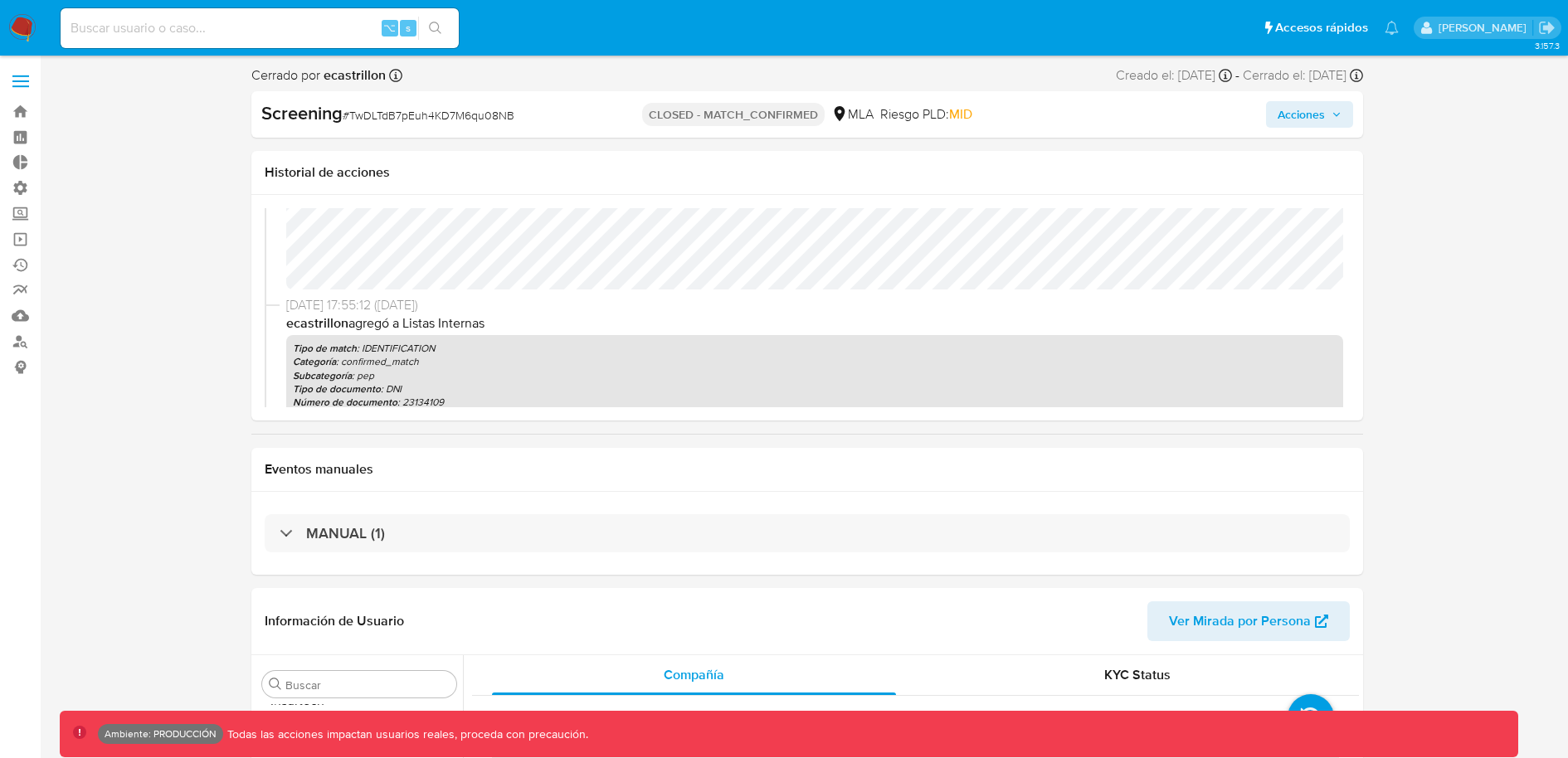
scroll to position [0, 0]
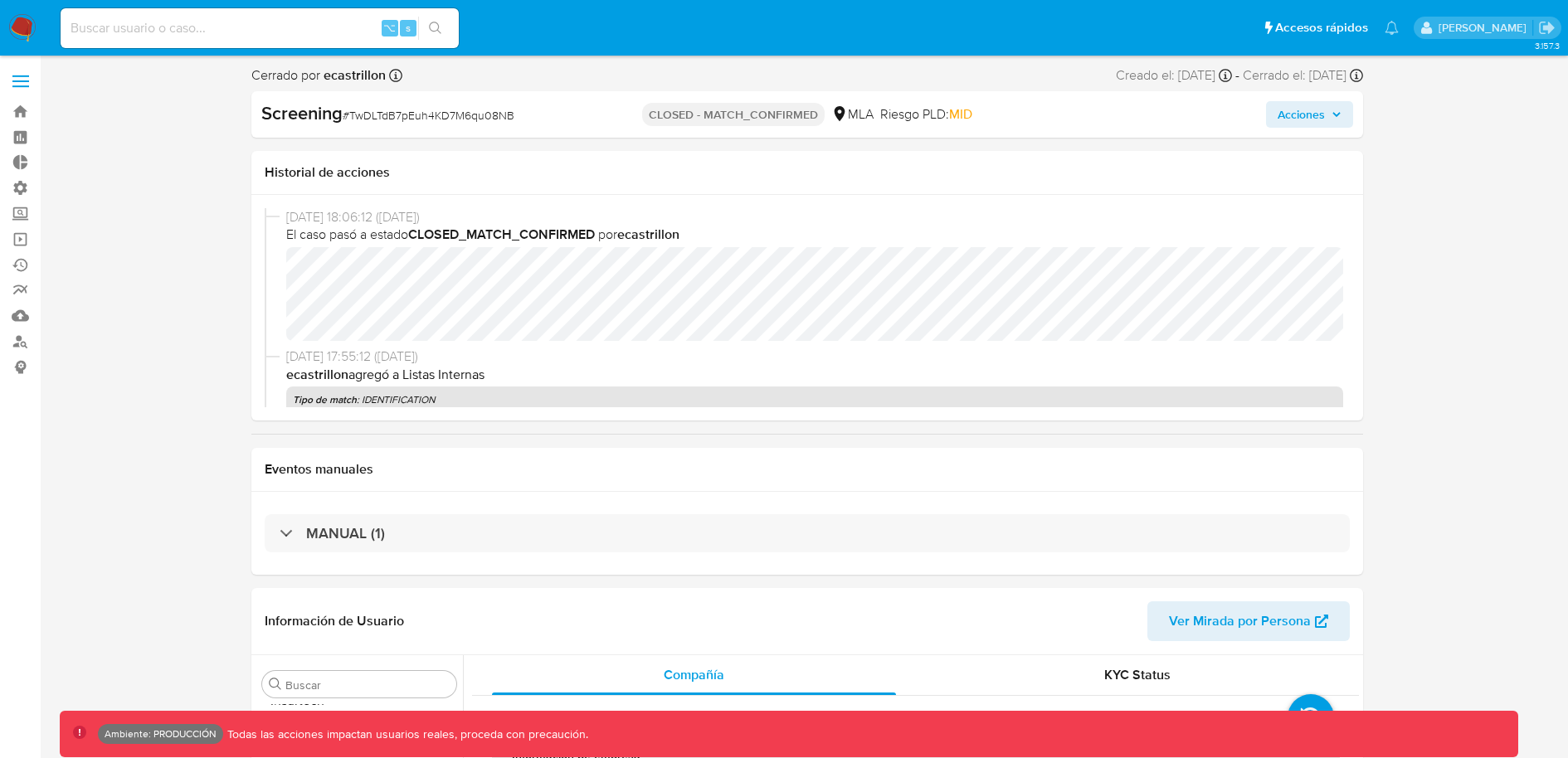
click at [479, 112] on span "# TwDLTdB7pEuh4KD7M6qu08NB" at bounding box center [428, 115] width 172 height 16
copy span "TwDLTdB7pEuh4KD7M6qu08NB"
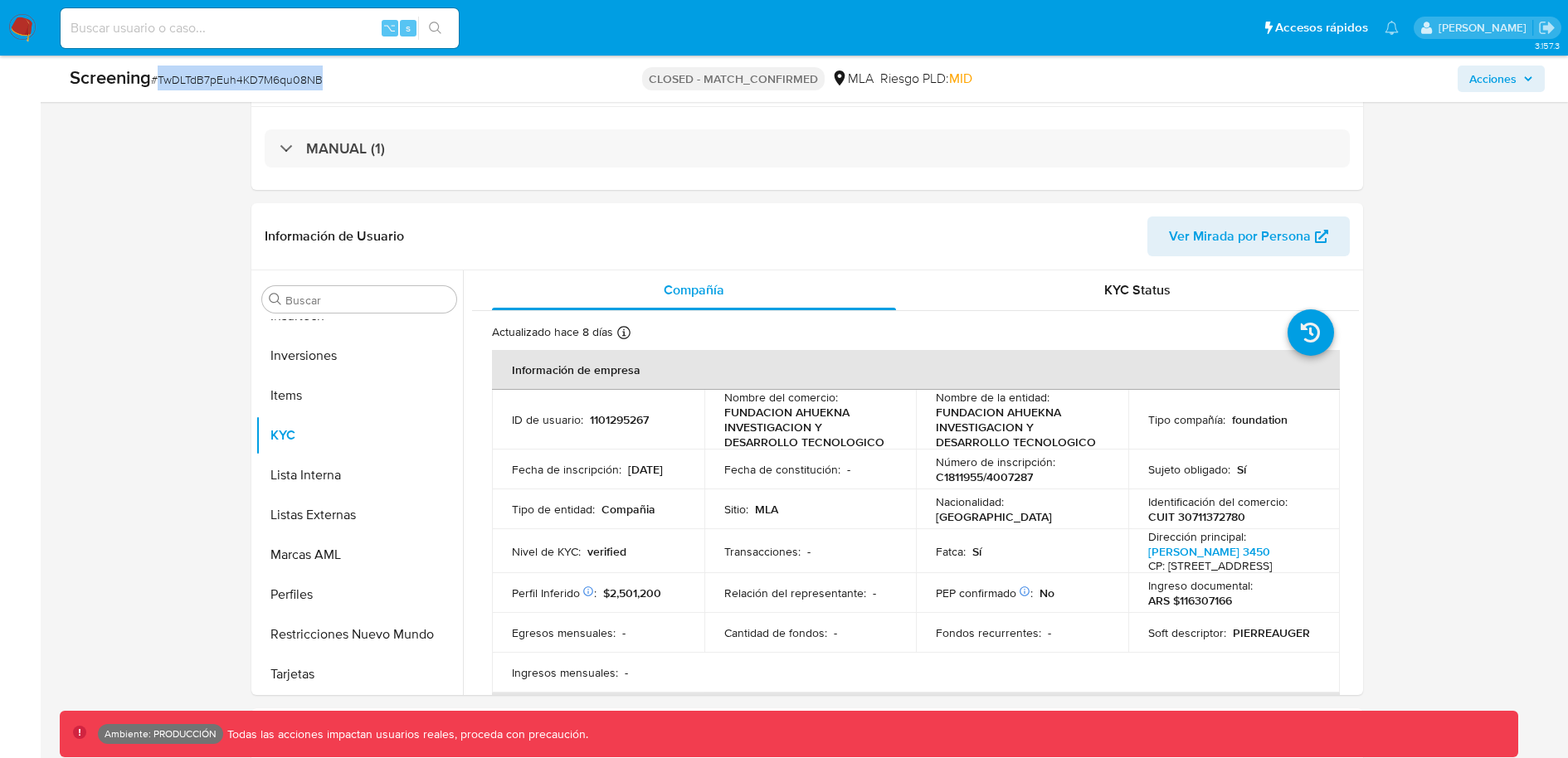
scroll to position [350, 0]
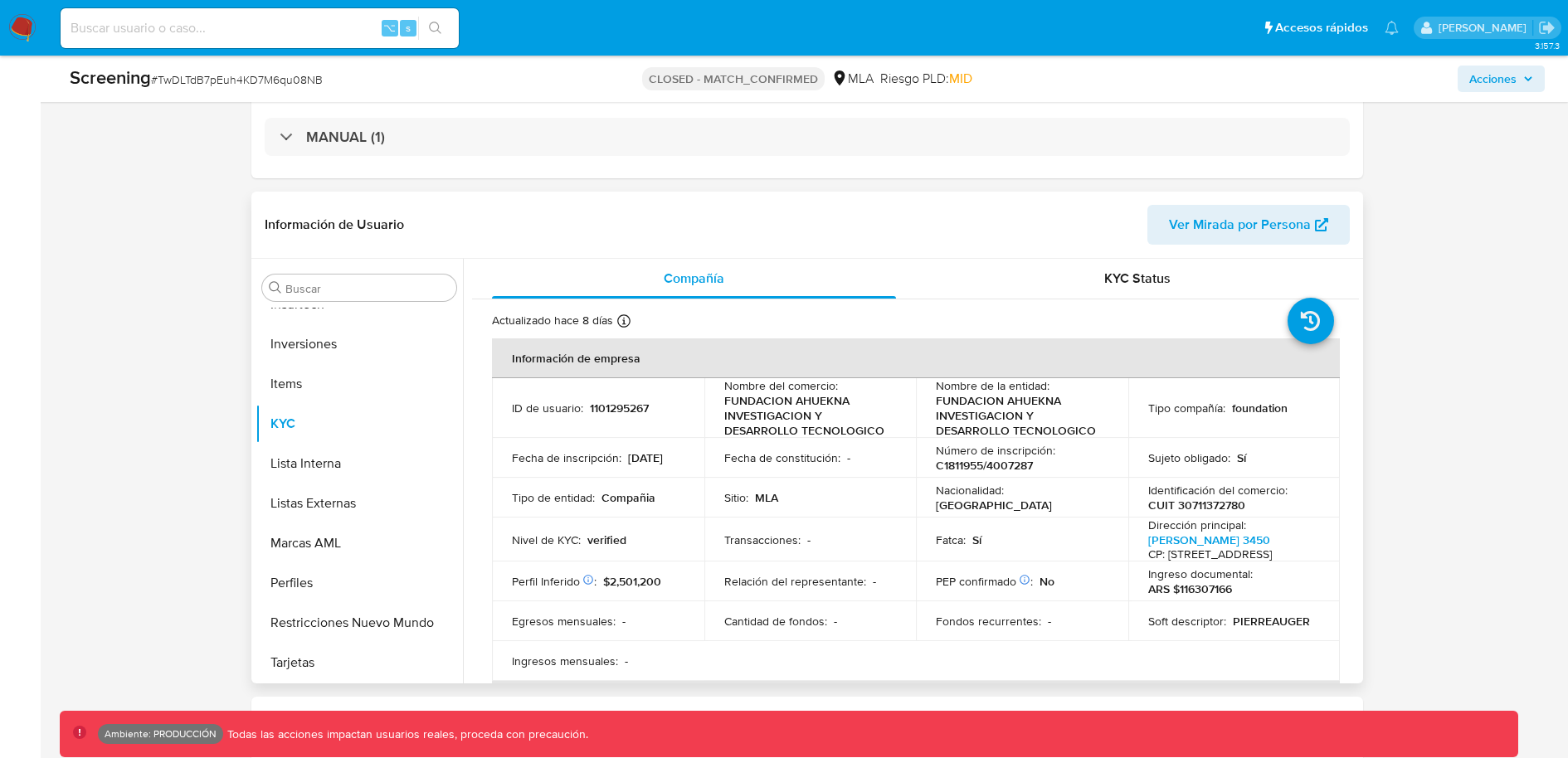
click at [628, 409] on p "1101295267" at bounding box center [619, 408] width 59 height 15
copy p "1101295267"
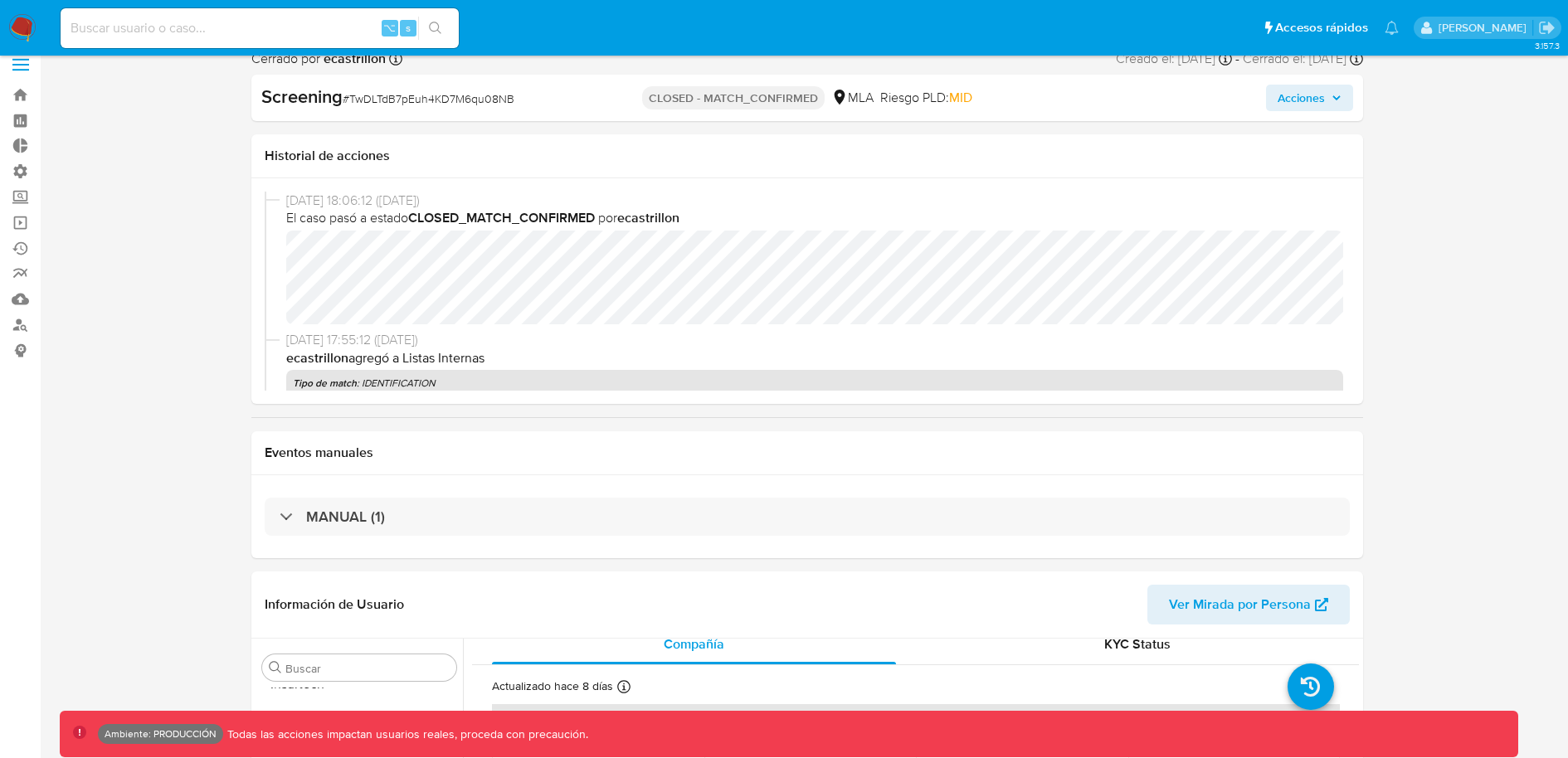
scroll to position [0, 0]
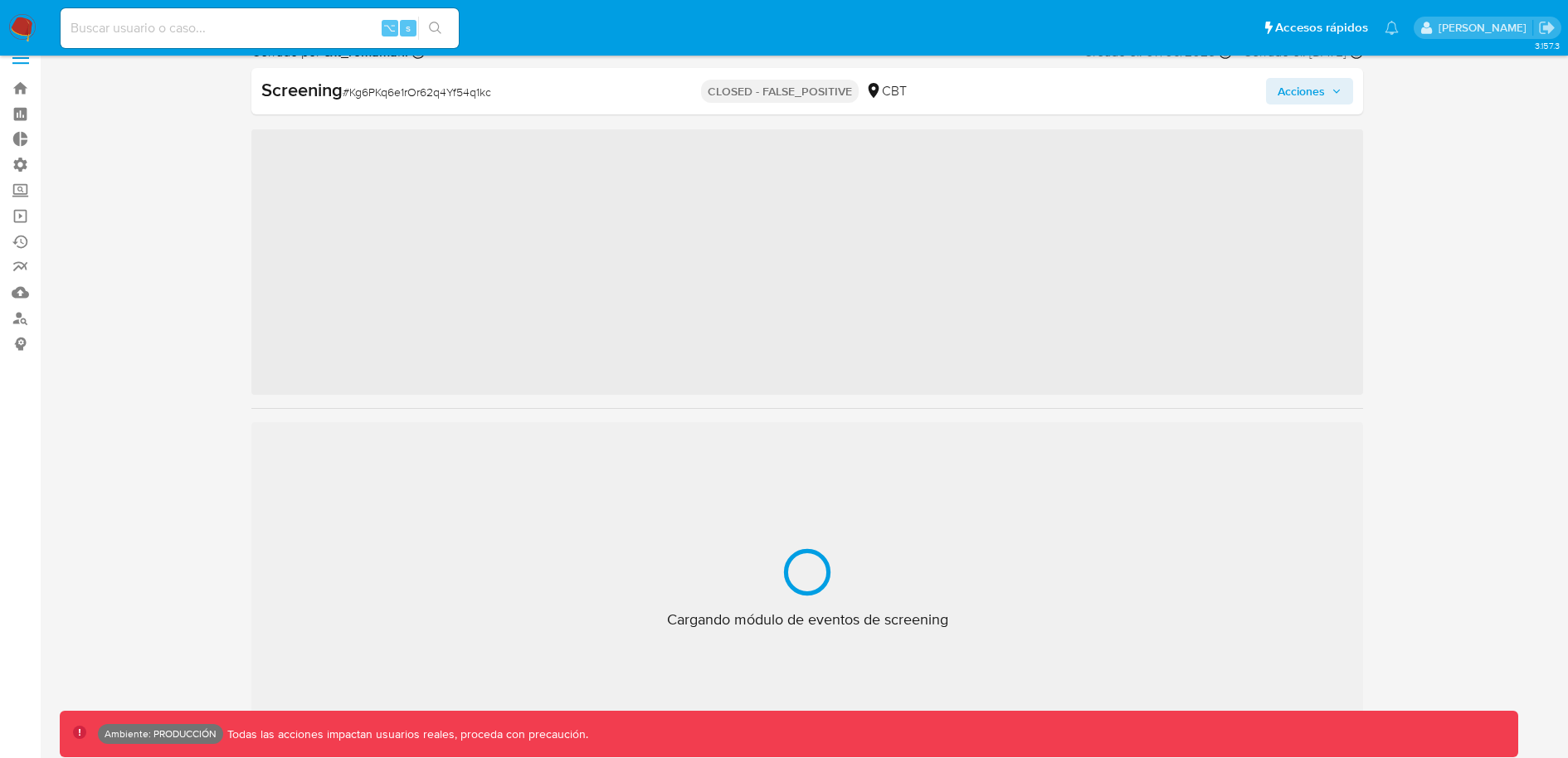
scroll to position [701, 0]
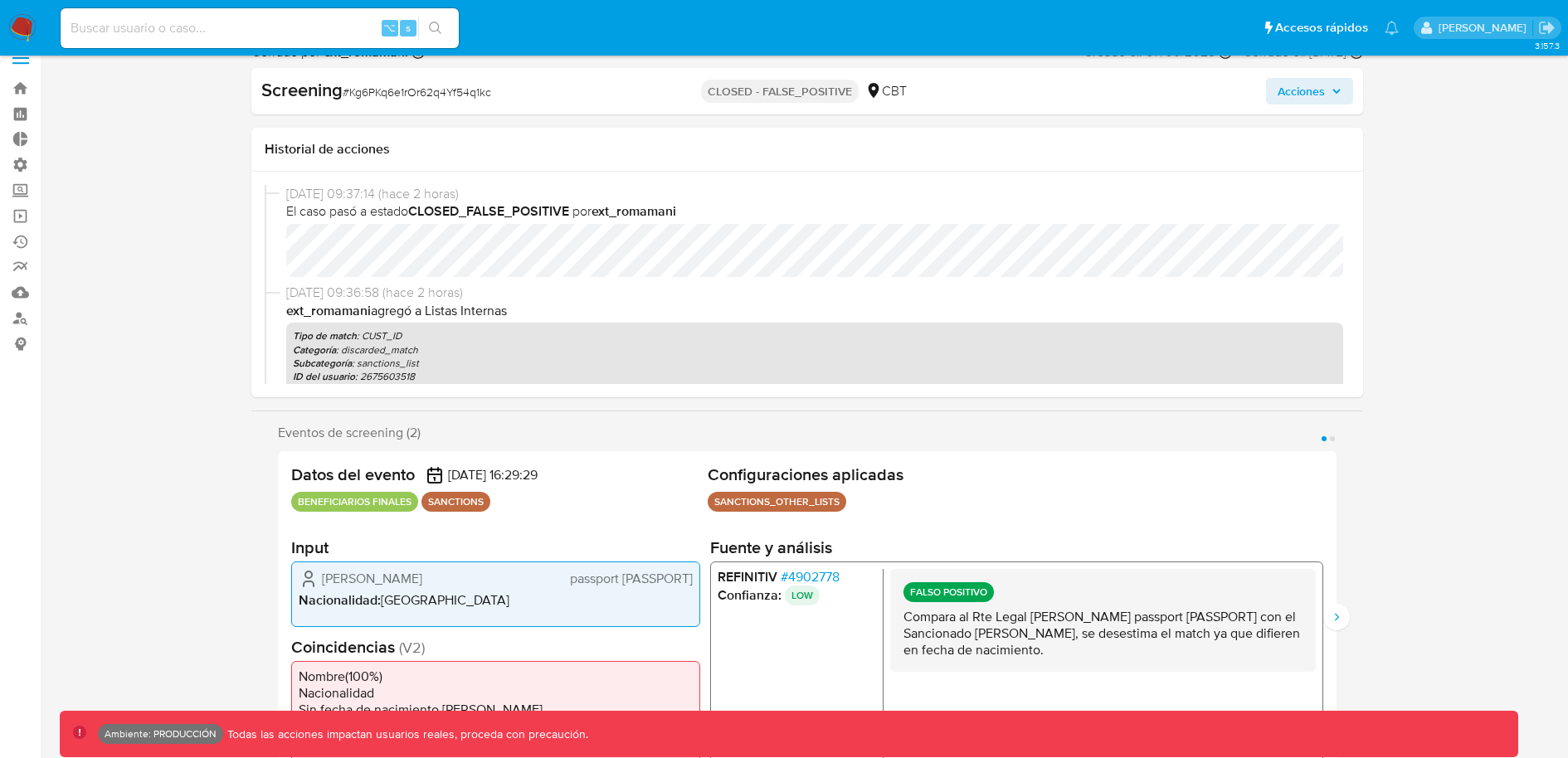
select select "10"
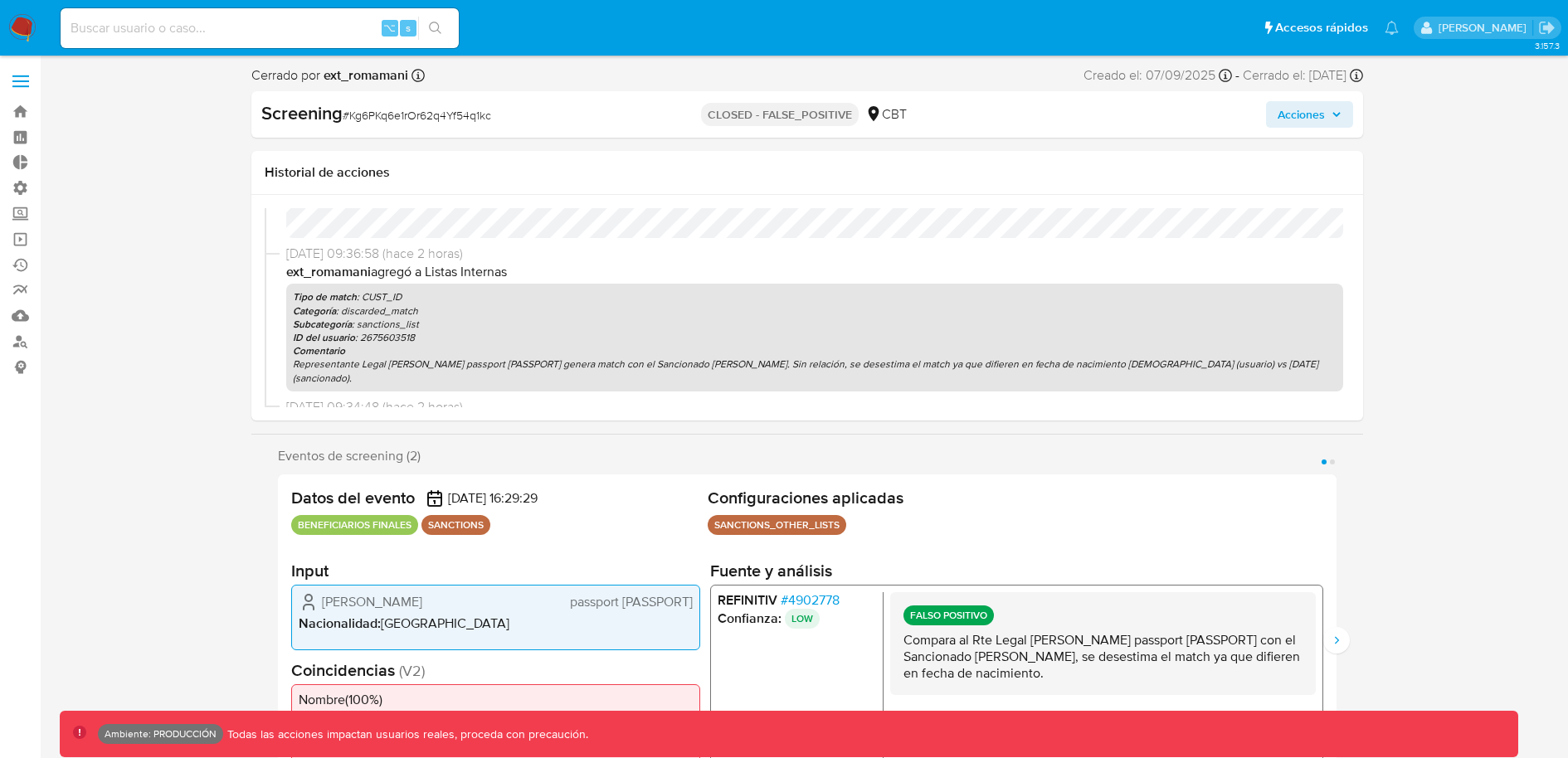
scroll to position [59, 0]
click at [373, 338] on p "ID del usuario : 2675603518" at bounding box center [814, 341] width 1043 height 14
copy p "2675603518"
